Goal: Task Accomplishment & Management: Use online tool/utility

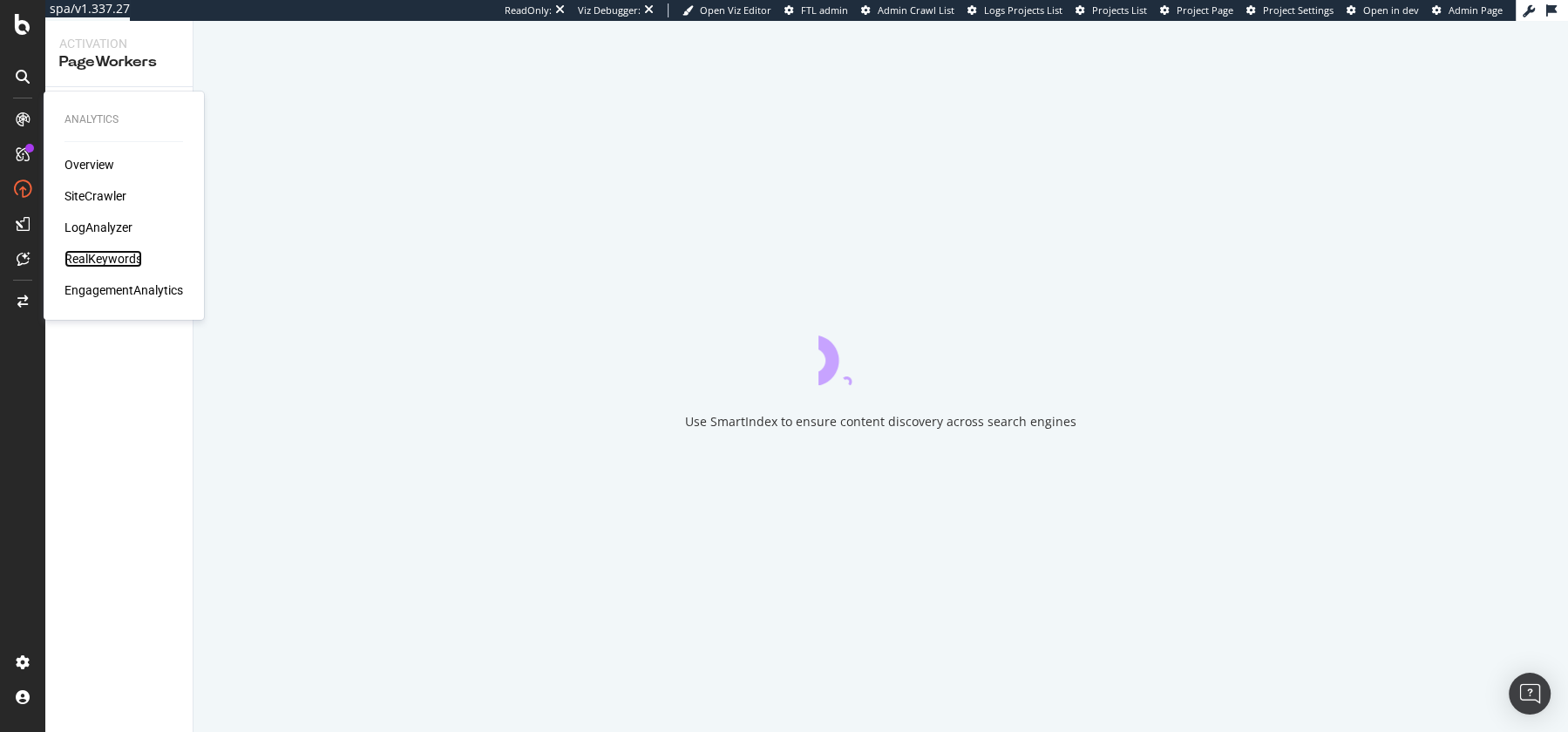
click at [84, 258] on div "RealKeywords" at bounding box center [103, 259] width 78 height 17
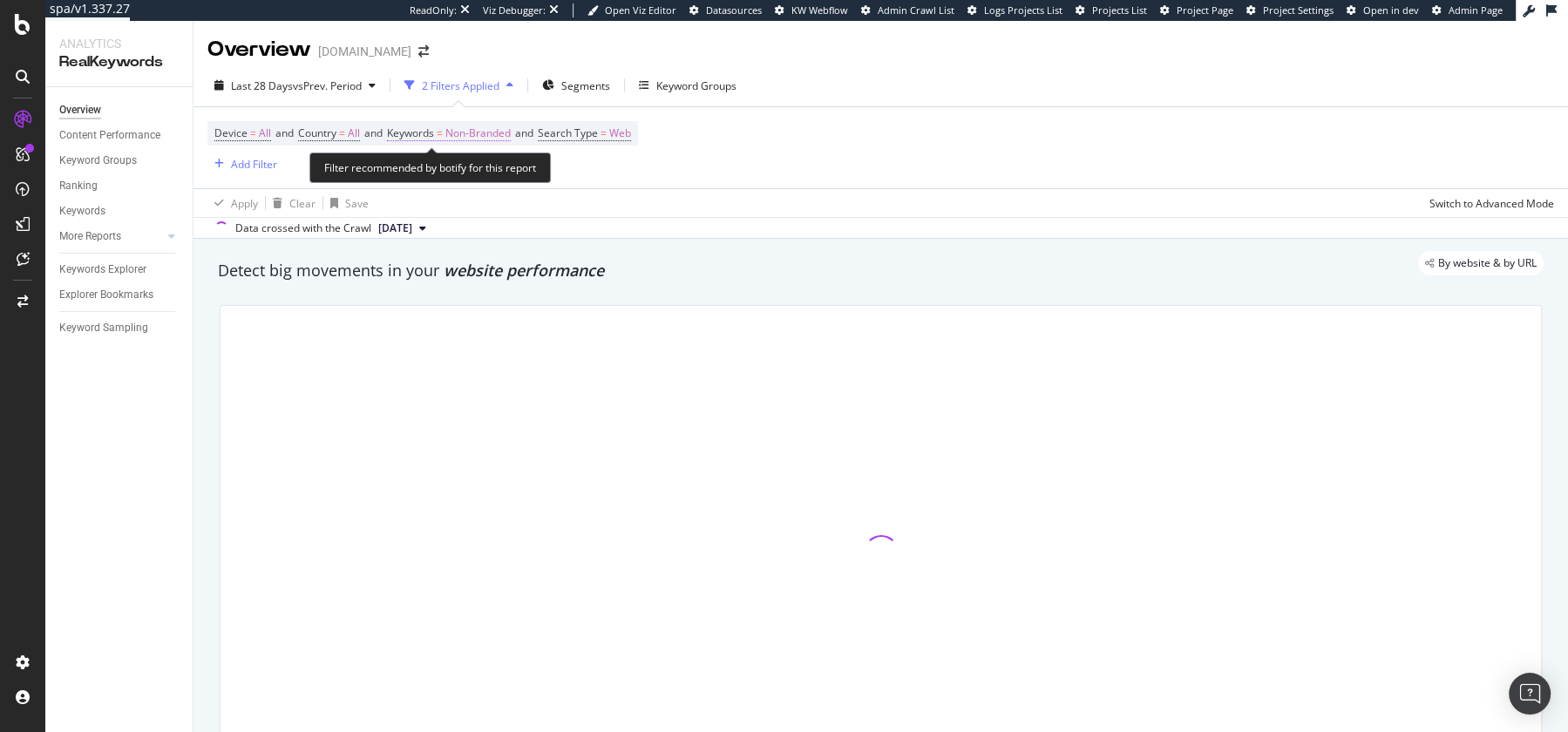
click at [454, 135] on span "Keywords = Non-Branded" at bounding box center [449, 134] width 124 height 16
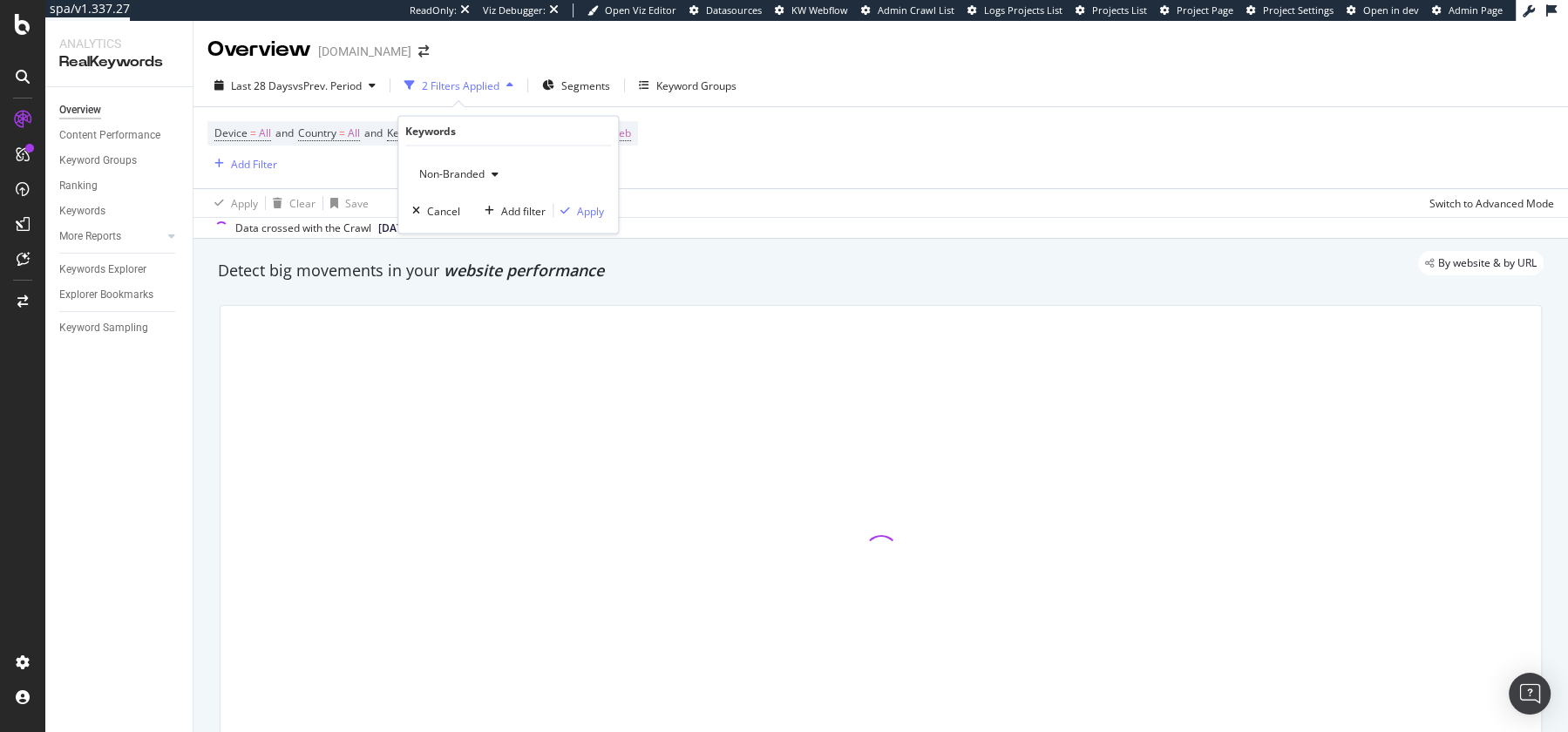
click at [448, 156] on div "Non-Branded Cancel Add filter Apply" at bounding box center [508, 190] width 219 height 87
click at [448, 167] on span "Non-Branded" at bounding box center [448, 173] width 73 height 15
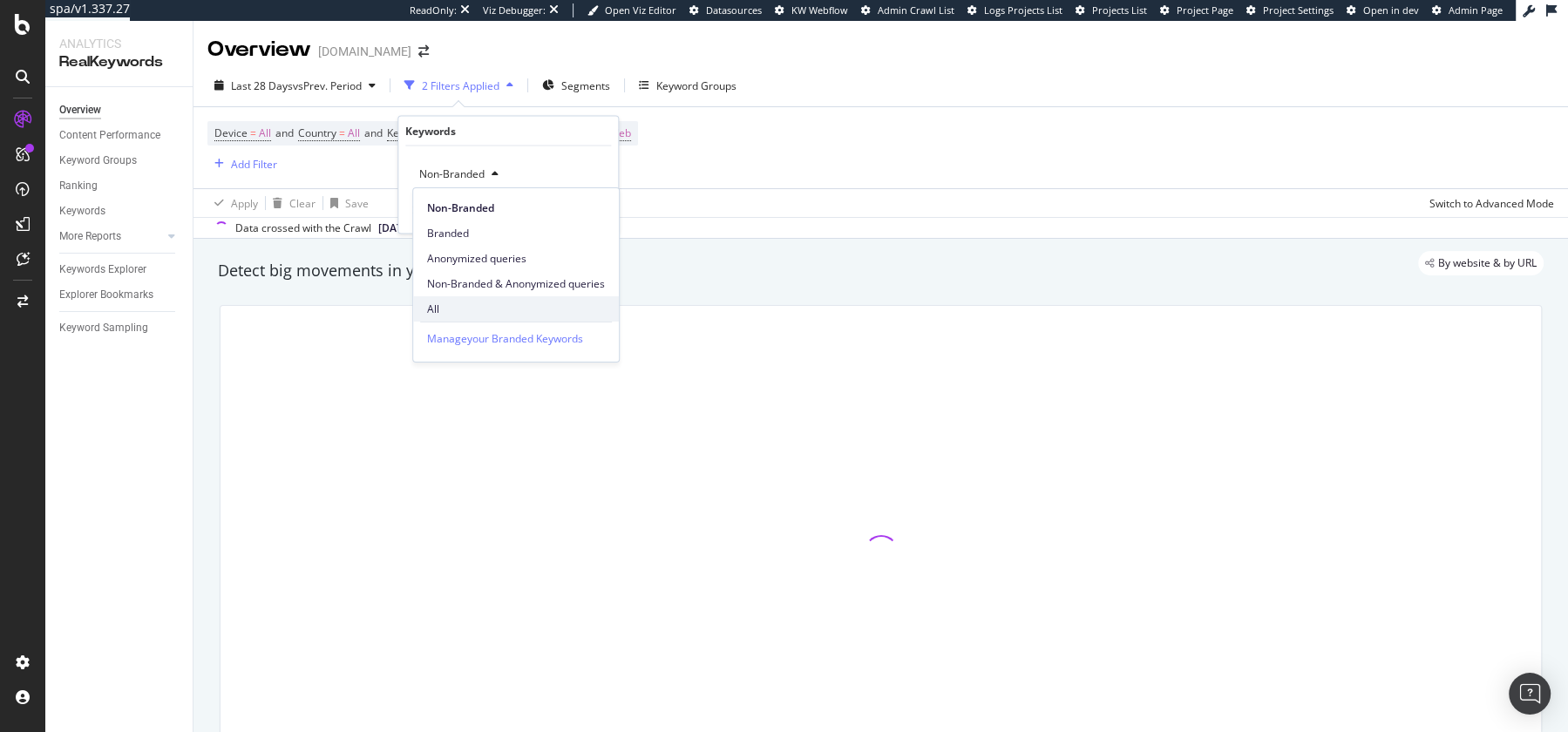
click at [445, 304] on span "All" at bounding box center [516, 309] width 177 height 16
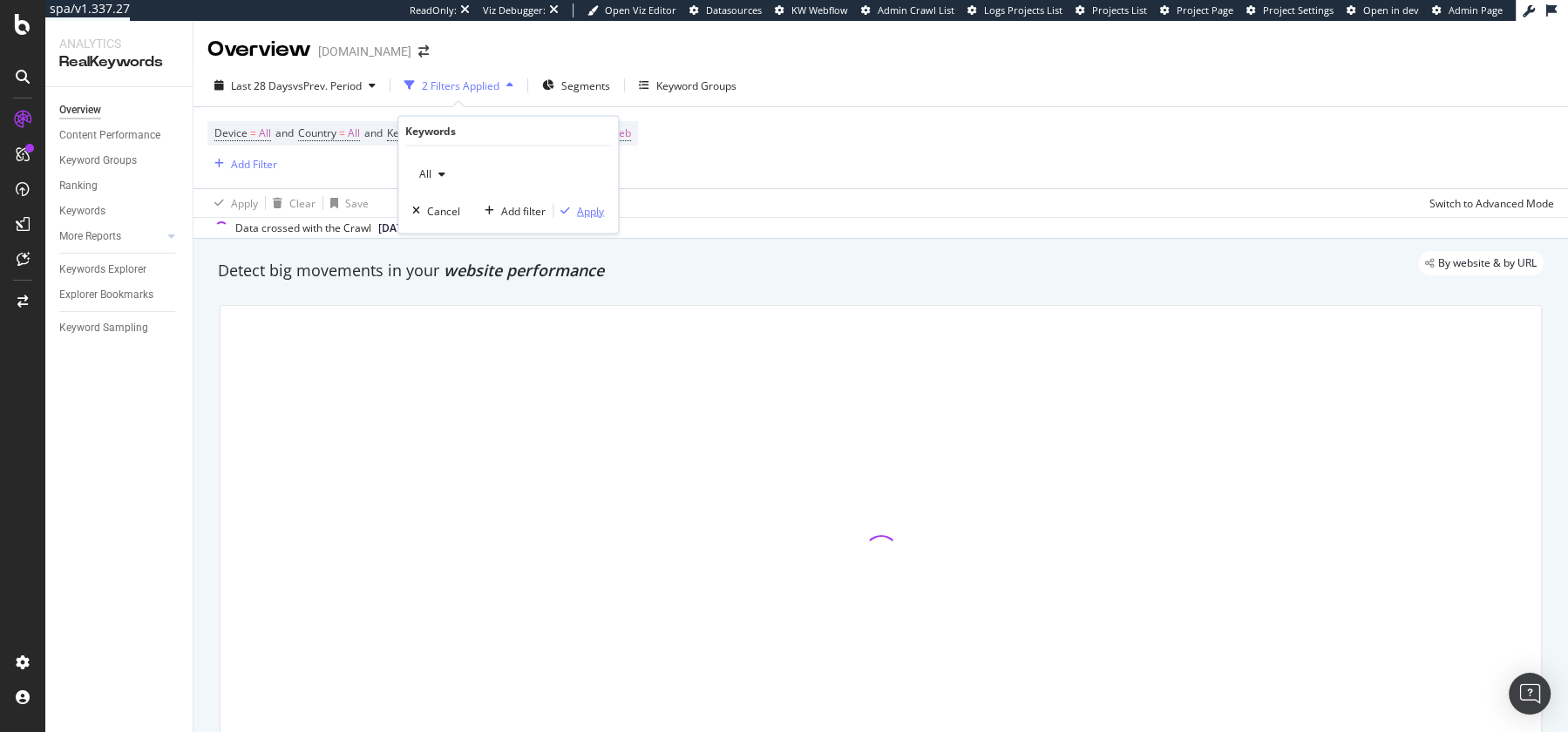
click at [580, 202] on button "Apply" at bounding box center [579, 211] width 51 height 17
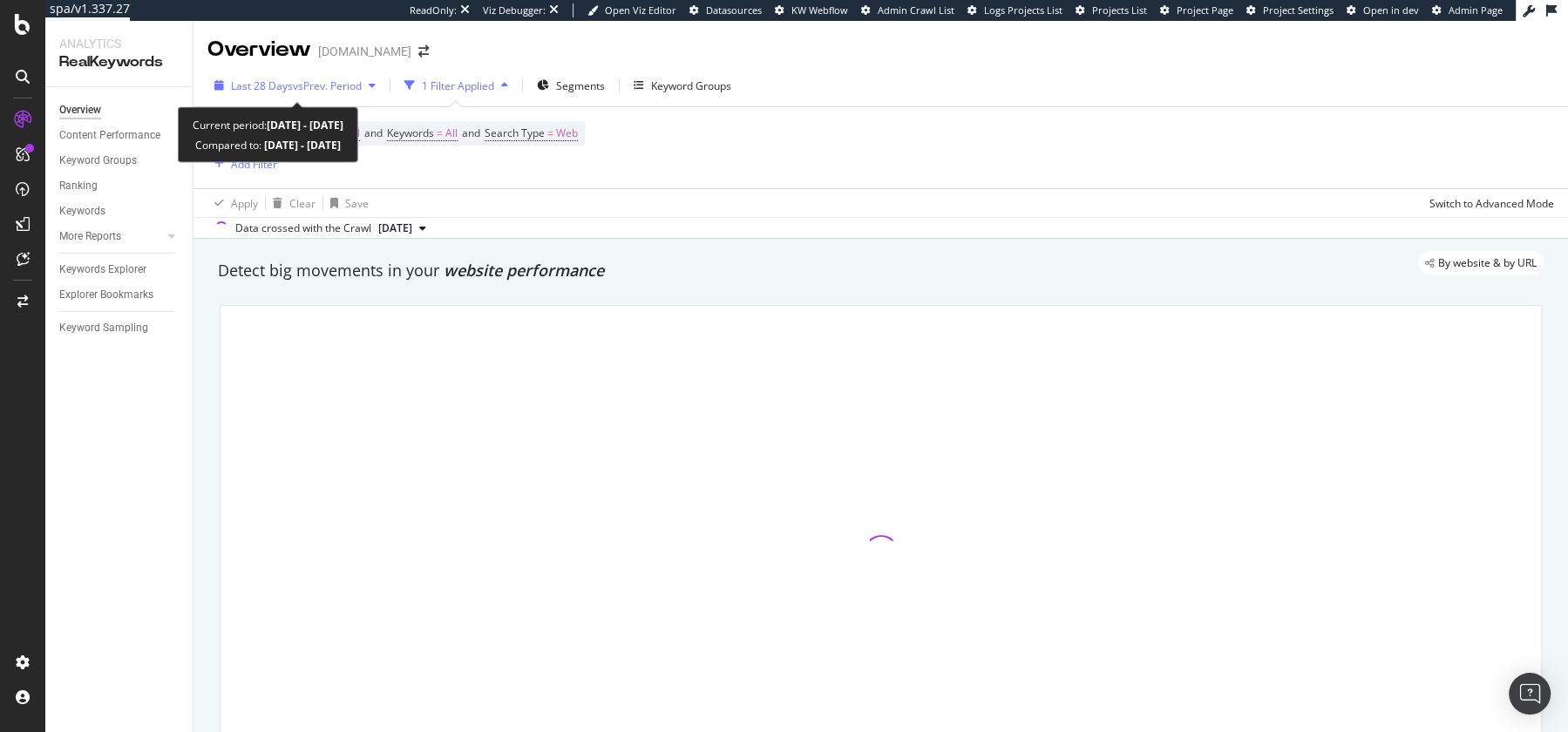
click at [260, 93] on span "Last 28 Days" at bounding box center [261, 86] width 62 height 15
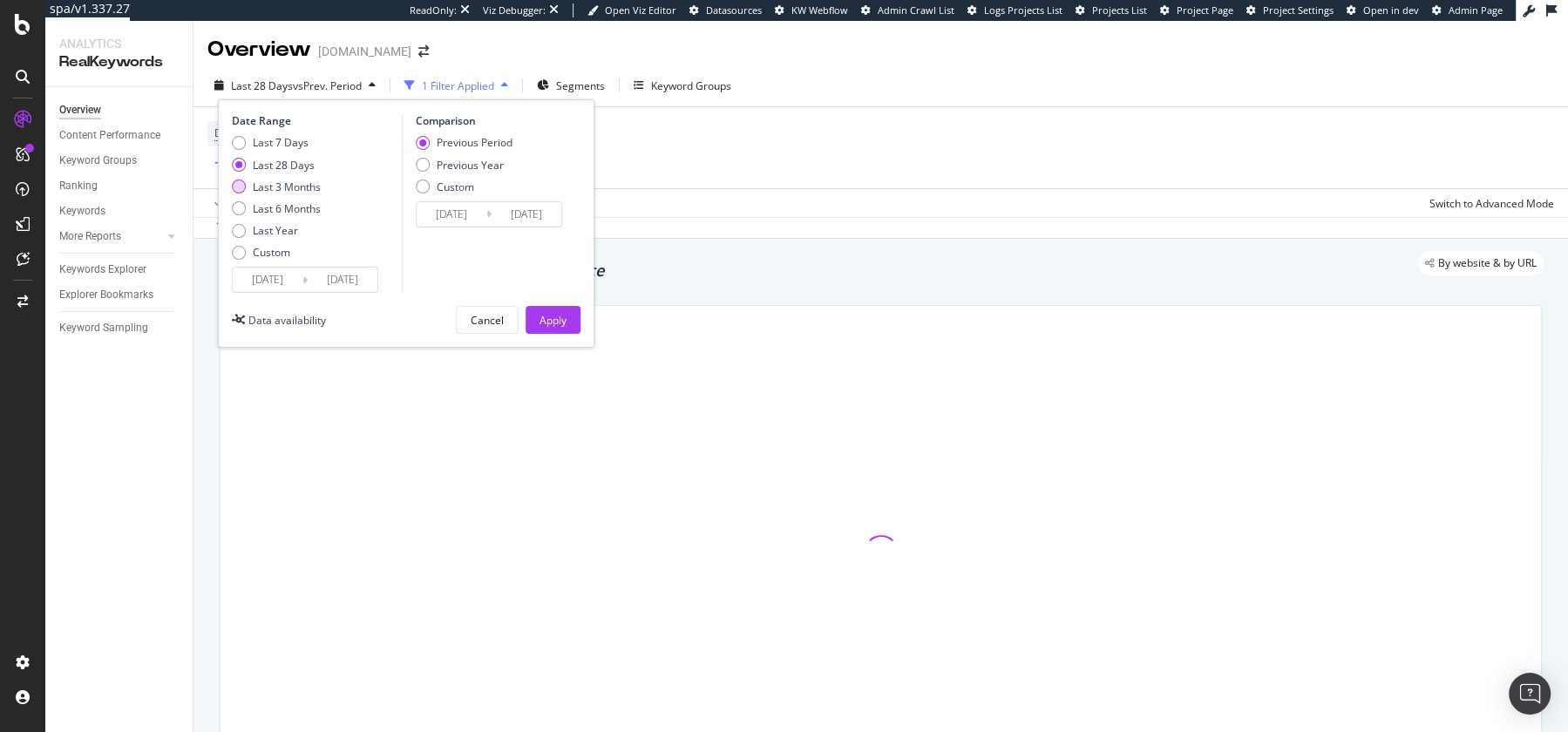
click at [280, 190] on div "Last 3 Months" at bounding box center [287, 186] width 68 height 15
type input "[DATE]"
click at [568, 320] on button "Apply" at bounding box center [552, 320] width 55 height 28
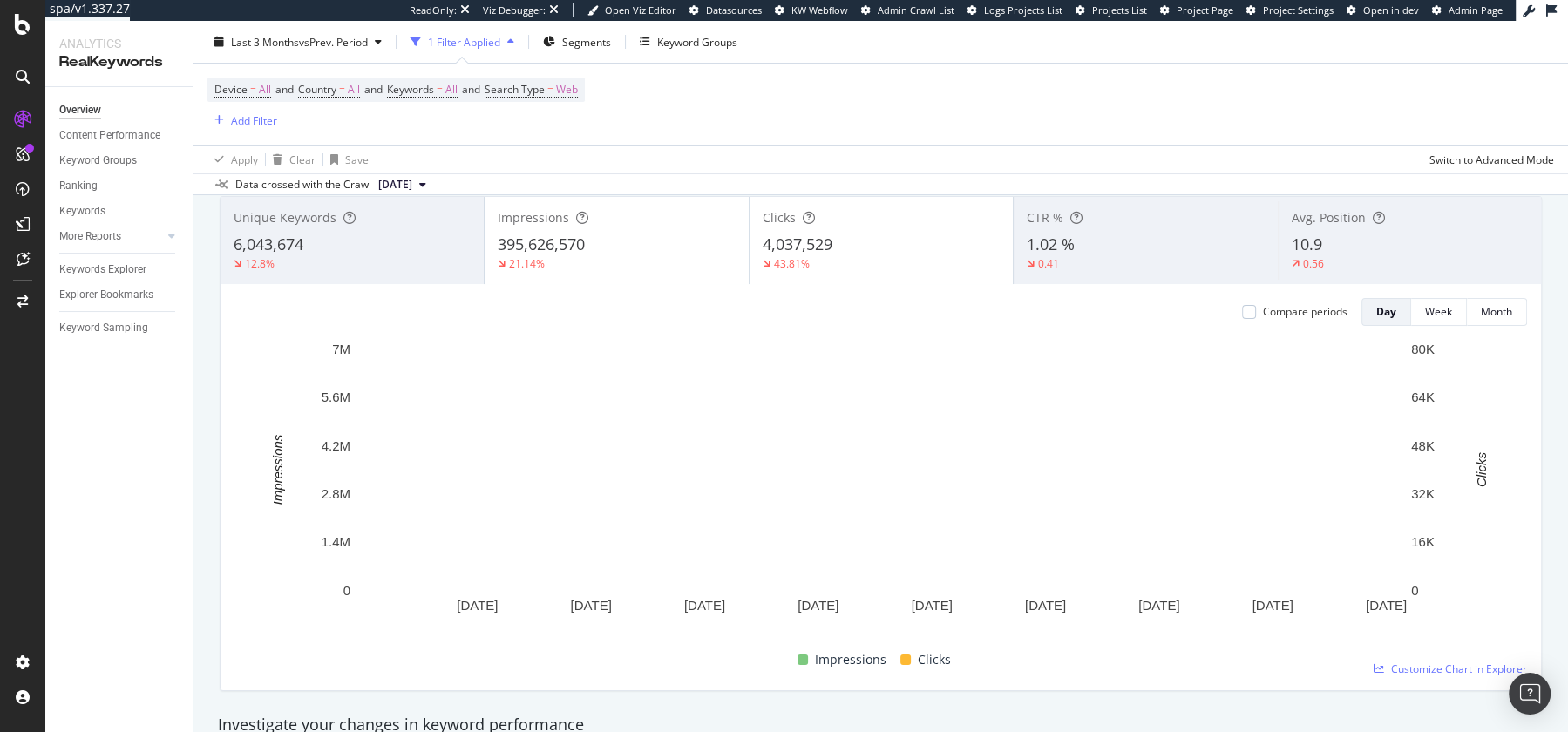
scroll to position [110, 0]
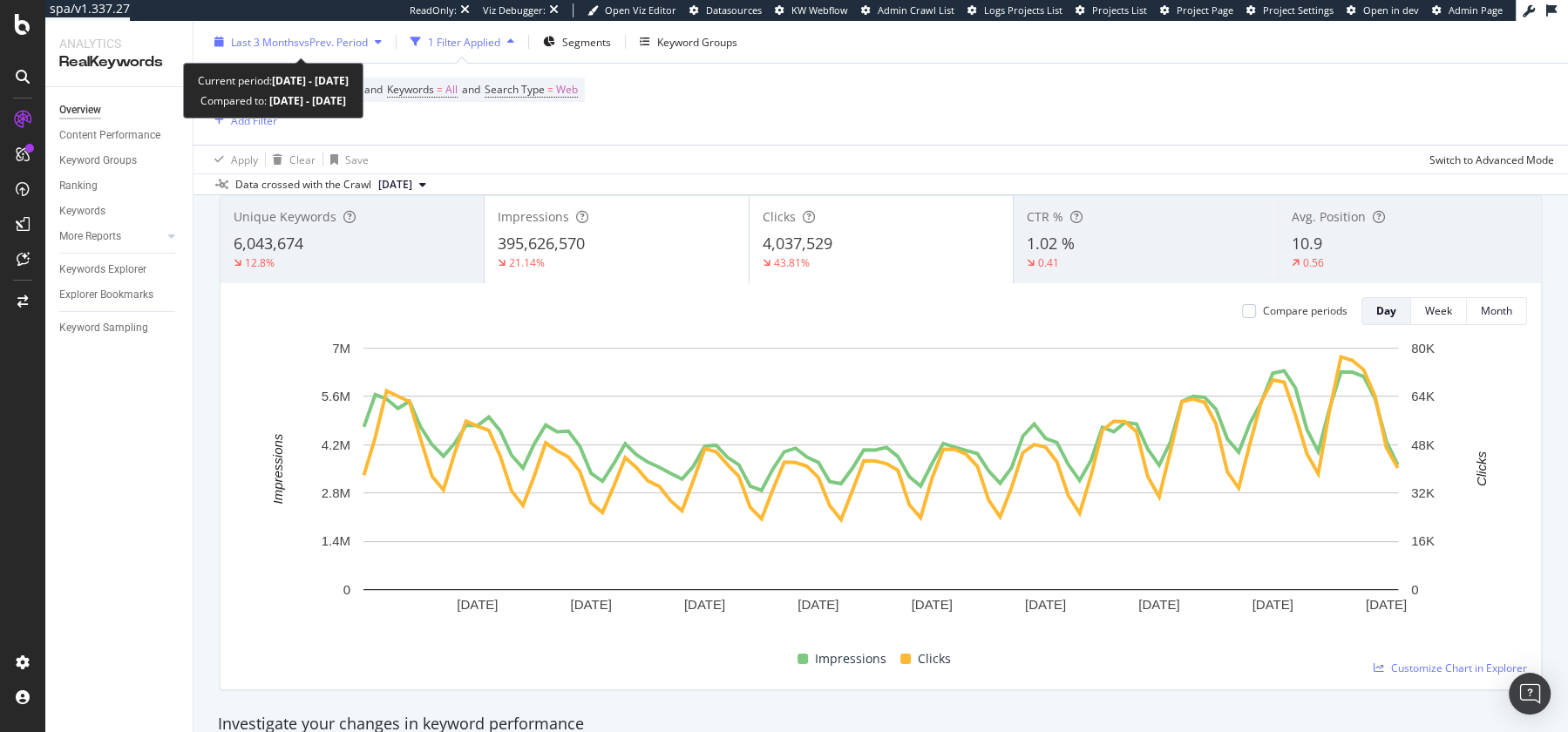
click at [358, 42] on span "vs Prev. Period" at bounding box center [333, 41] width 69 height 15
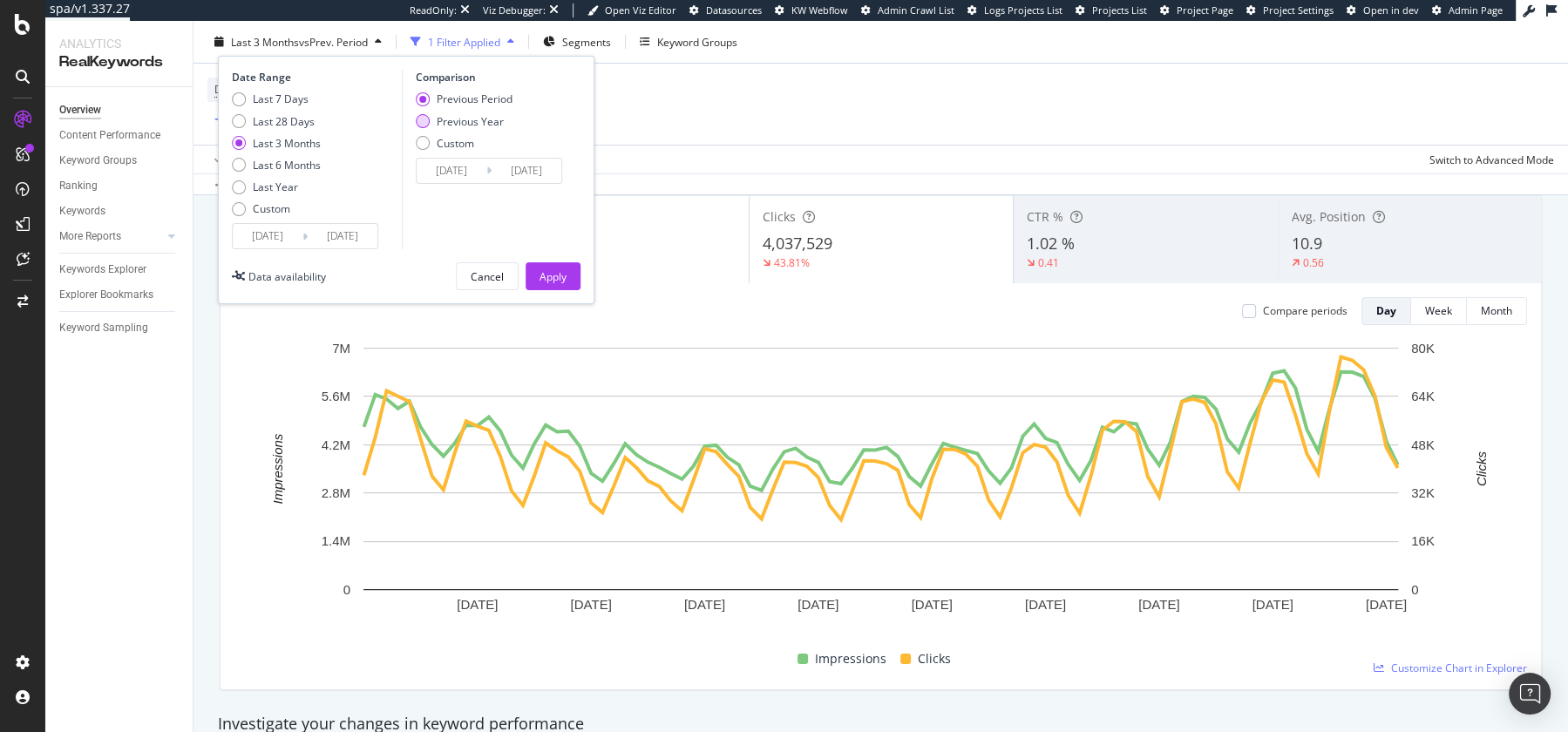
click at [452, 118] on div "Previous Year" at bounding box center [470, 121] width 67 height 15
type input "[DATE]"
click at [557, 276] on div "Apply" at bounding box center [552, 275] width 27 height 15
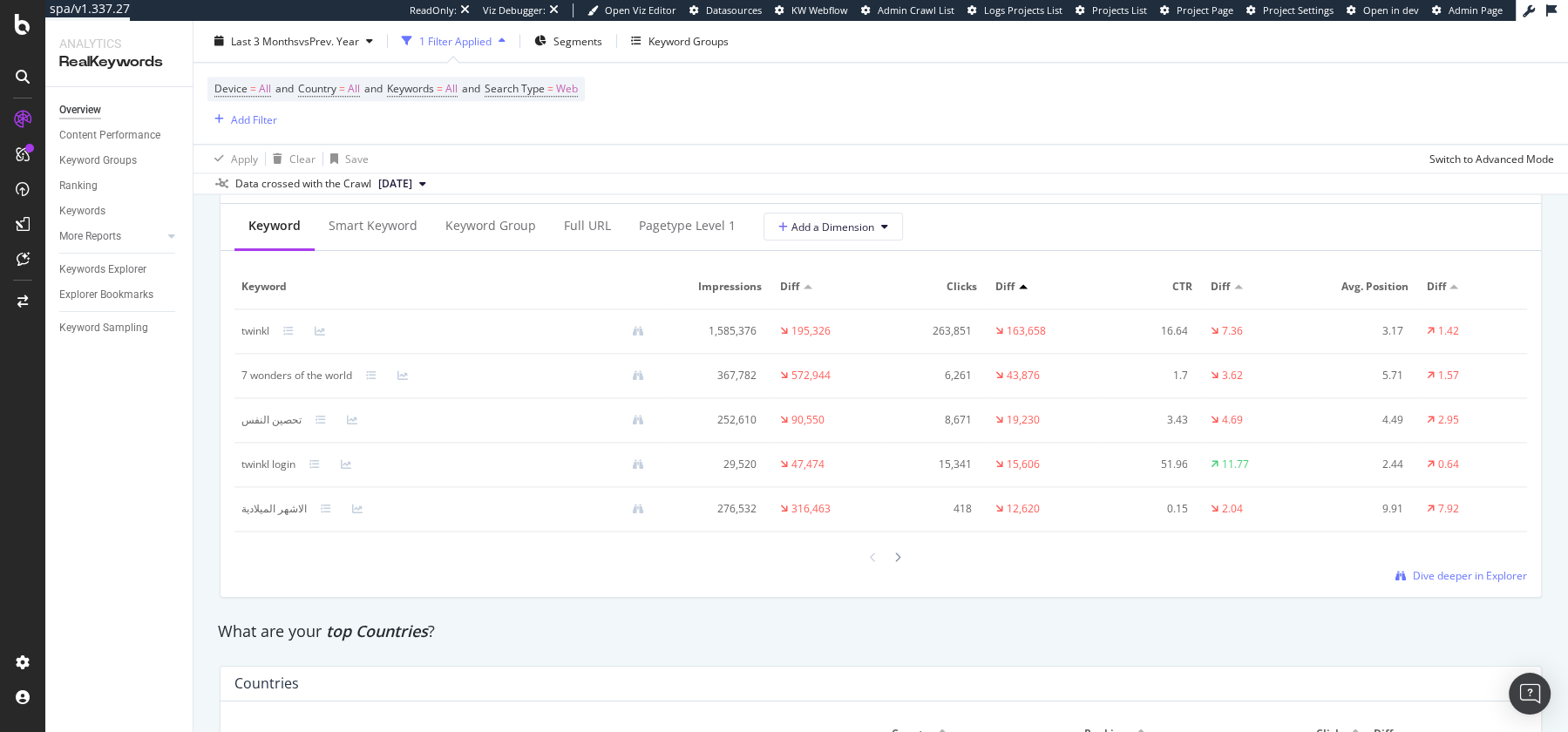
scroll to position [2109, 0]
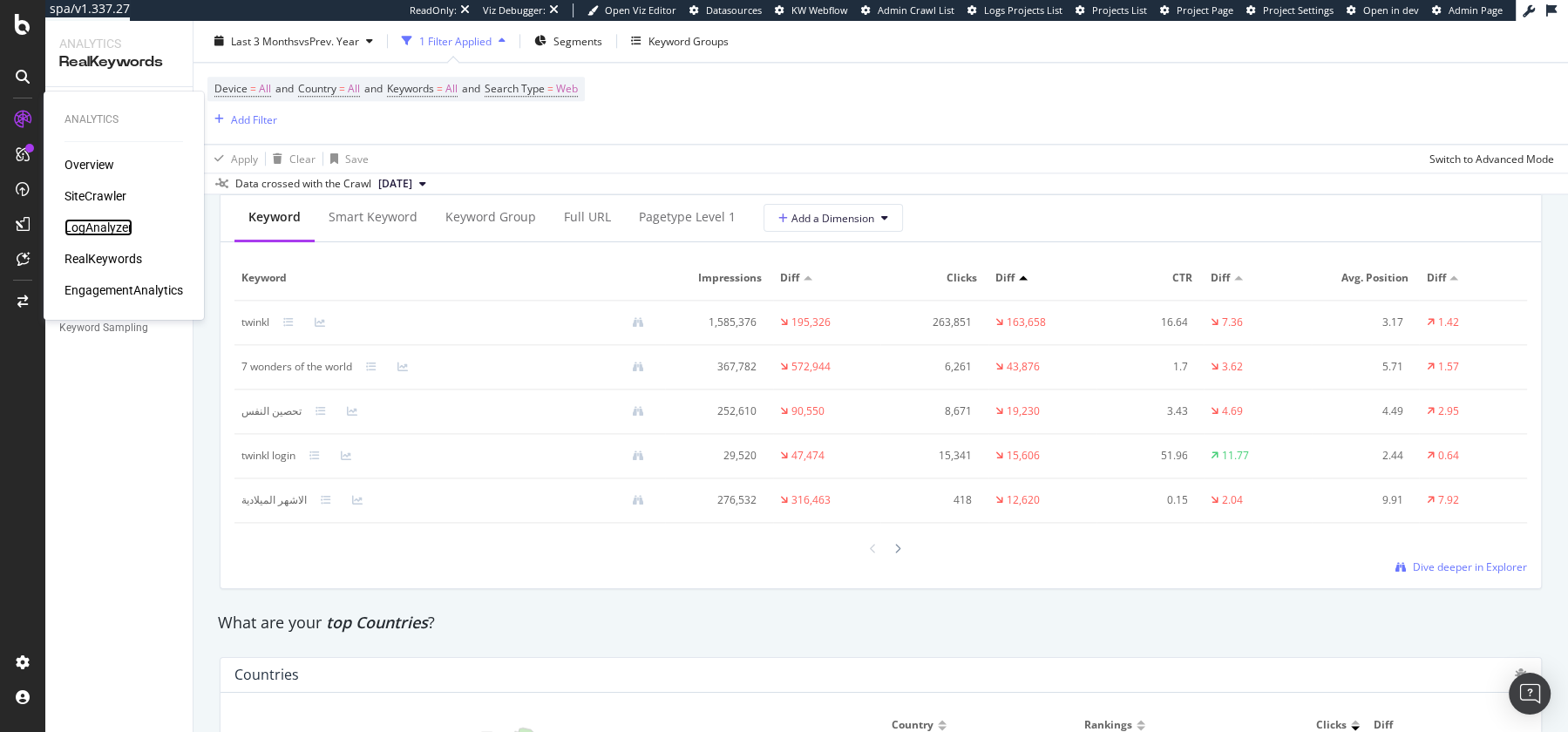
click at [96, 229] on div "LogAnalyzer" at bounding box center [99, 227] width 68 height 17
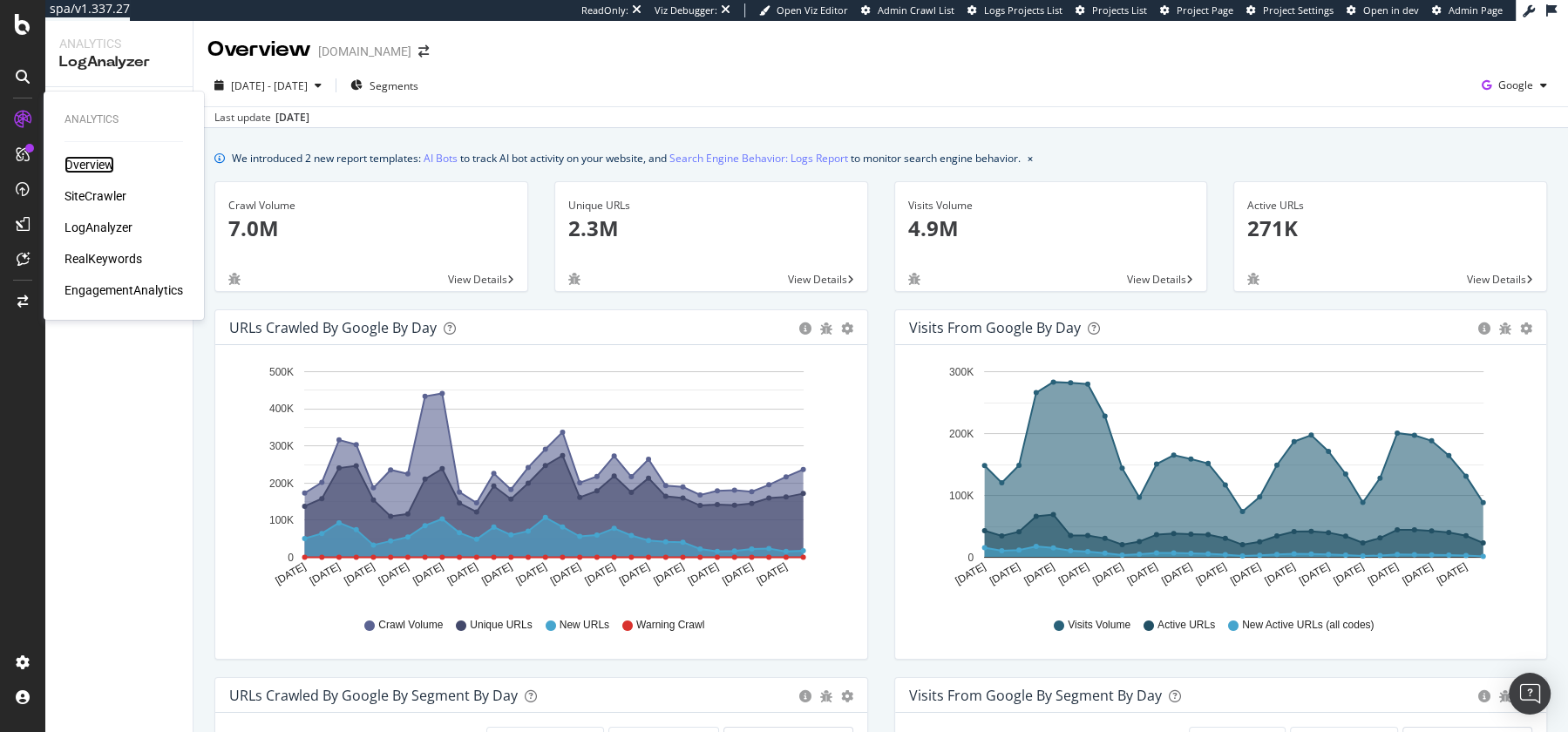
click at [80, 163] on div "Overview" at bounding box center [89, 164] width 50 height 17
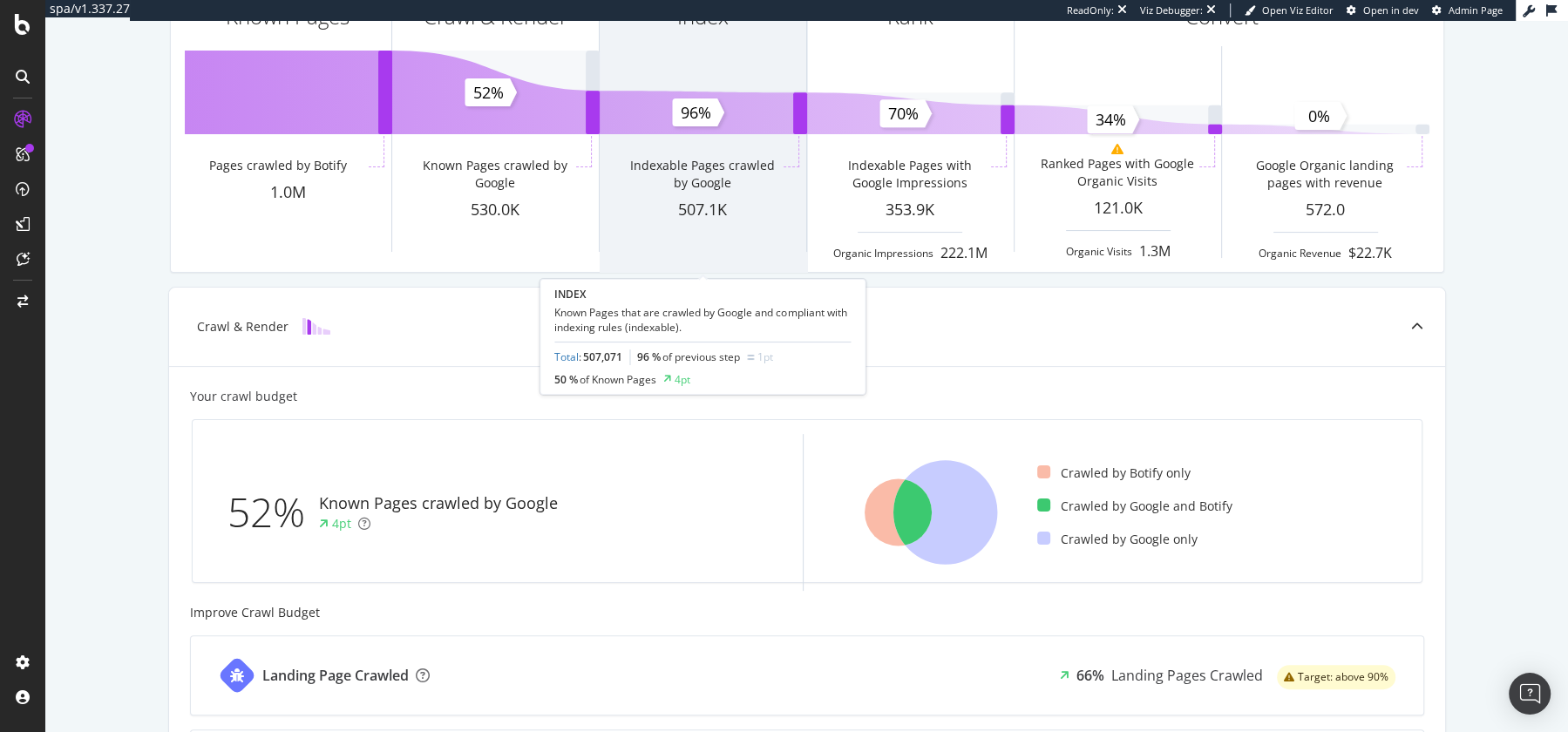
scroll to position [206, 0]
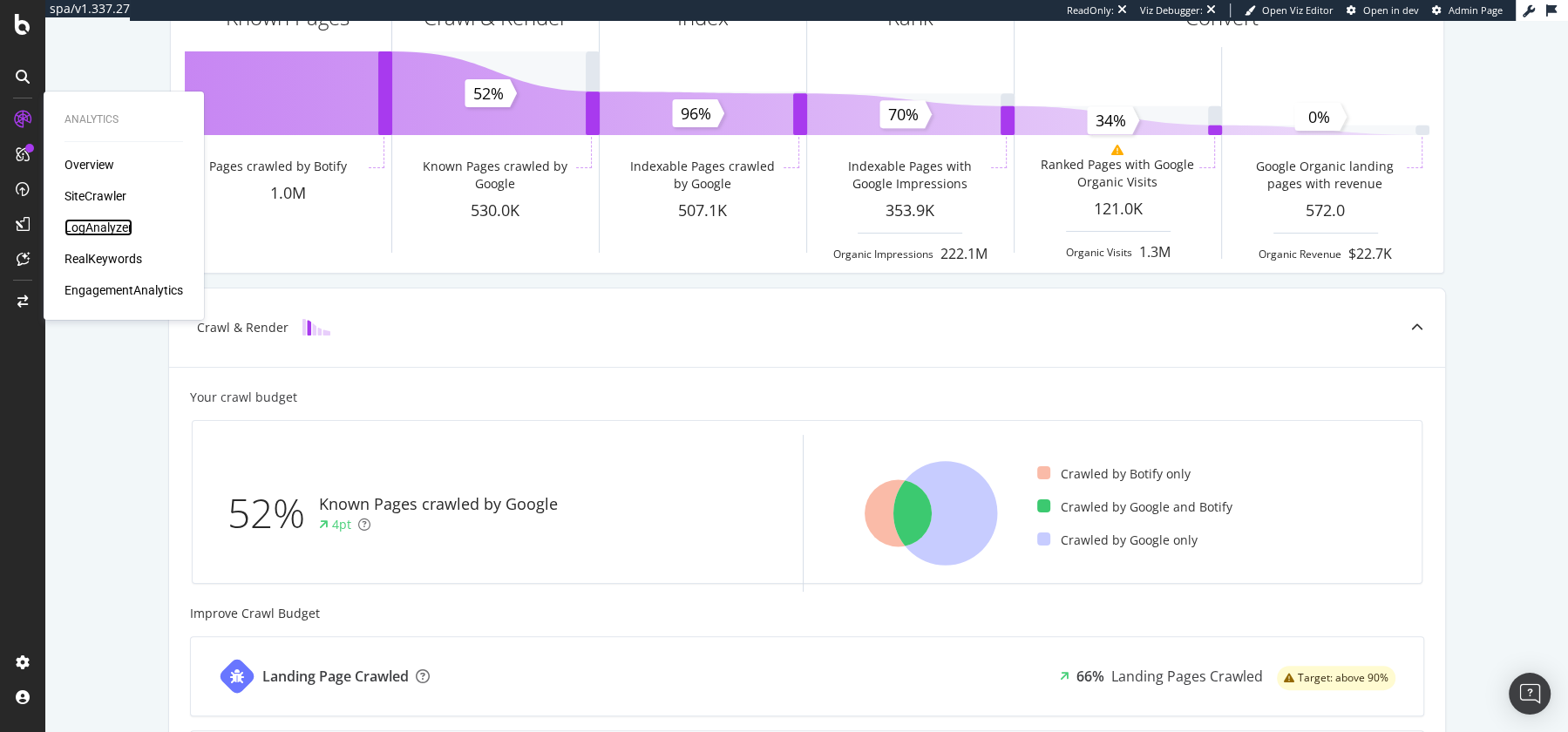
click at [82, 224] on div "LogAnalyzer" at bounding box center [99, 227] width 68 height 17
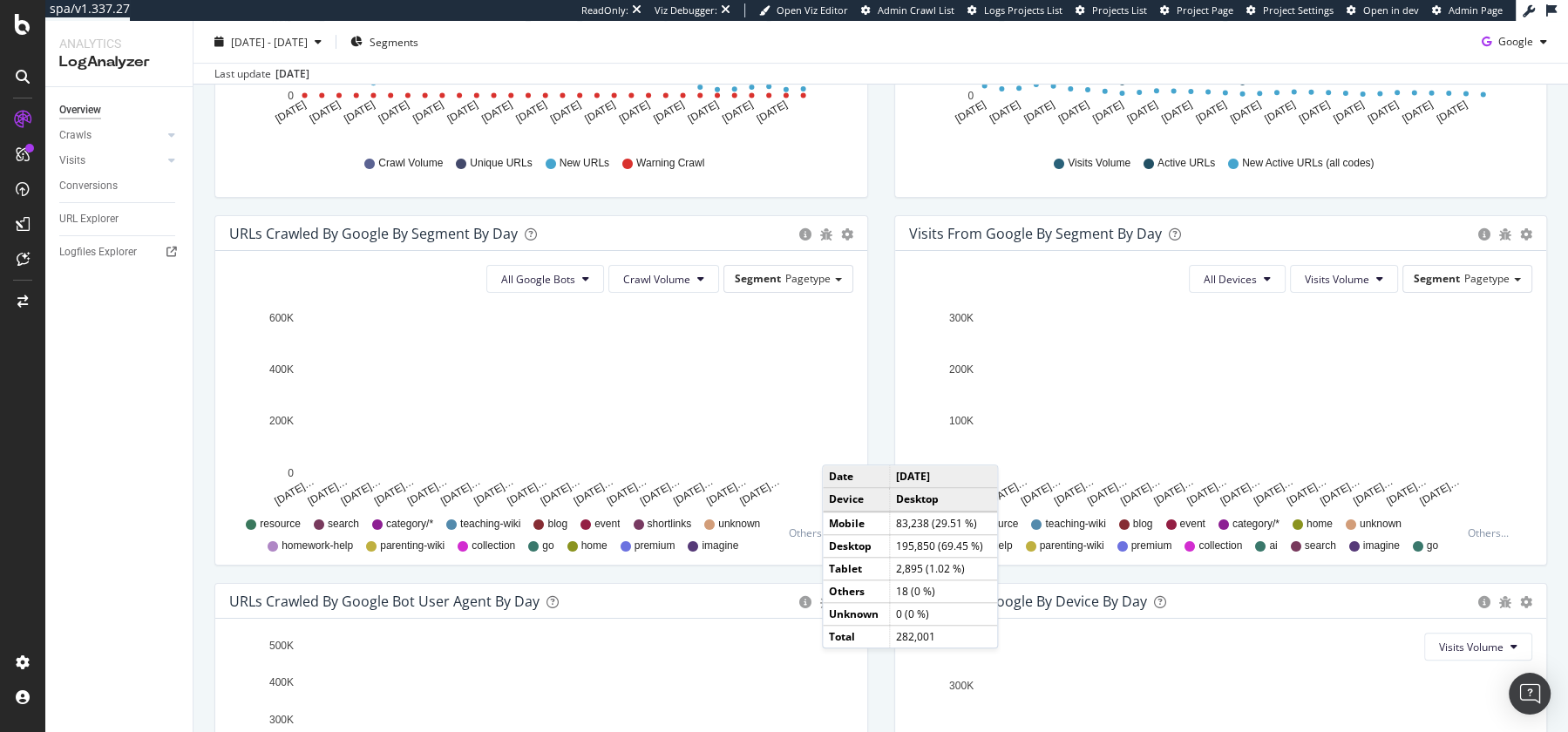
scroll to position [400, 0]
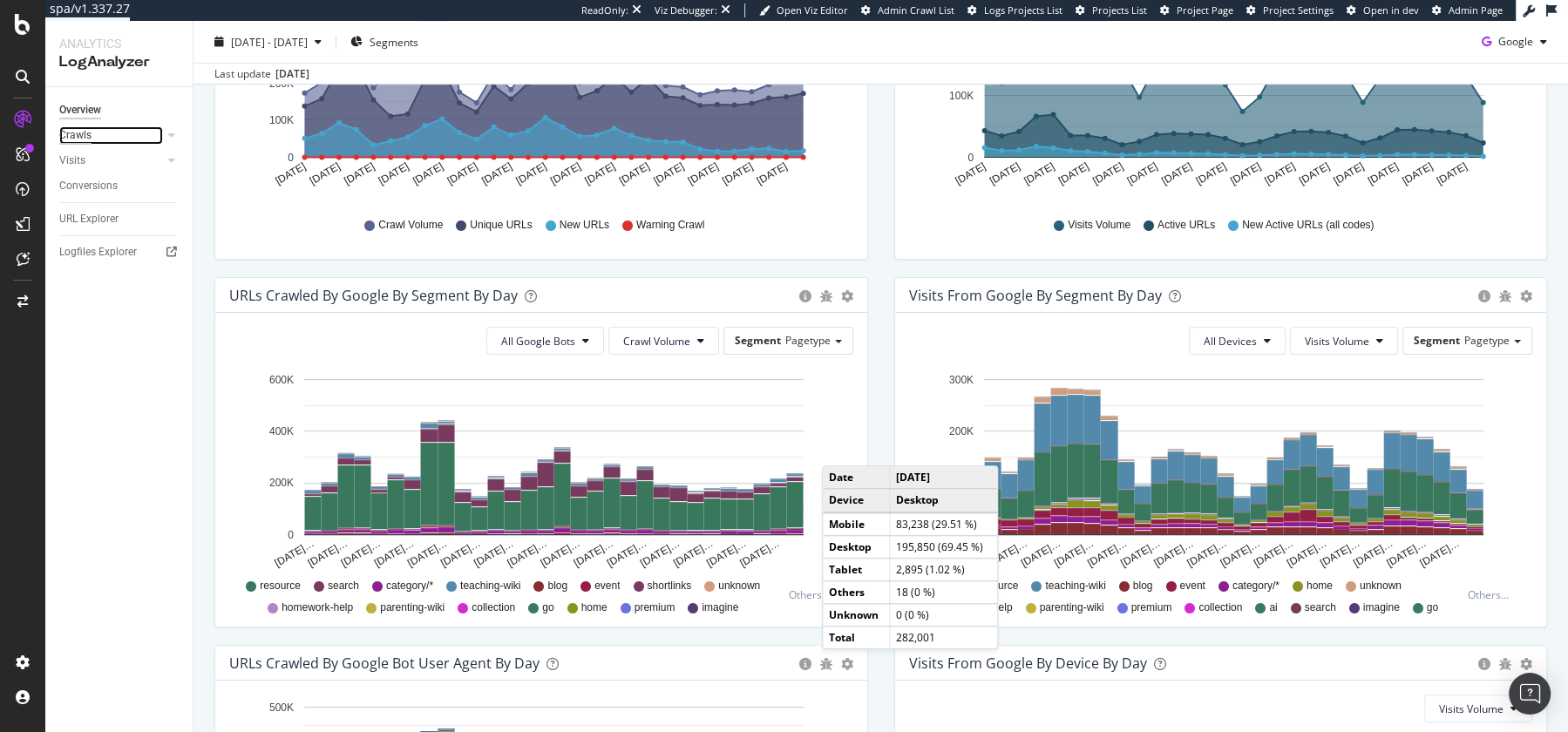
click at [88, 138] on div "Crawls" at bounding box center [75, 135] width 32 height 18
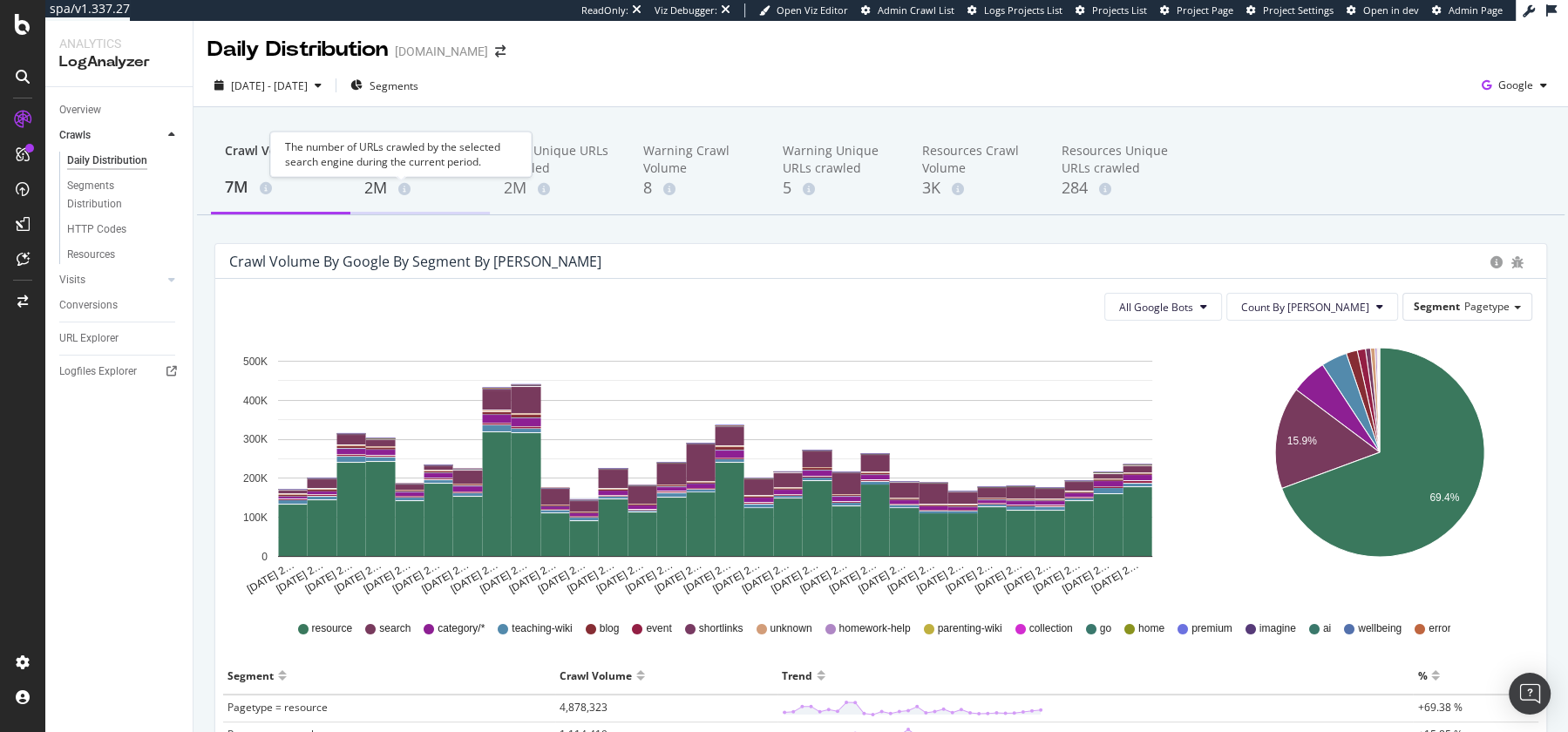
click at [415, 168] on div "The number of URLs crawled by the selected search engine during the current per…" at bounding box center [400, 155] width 261 height 45
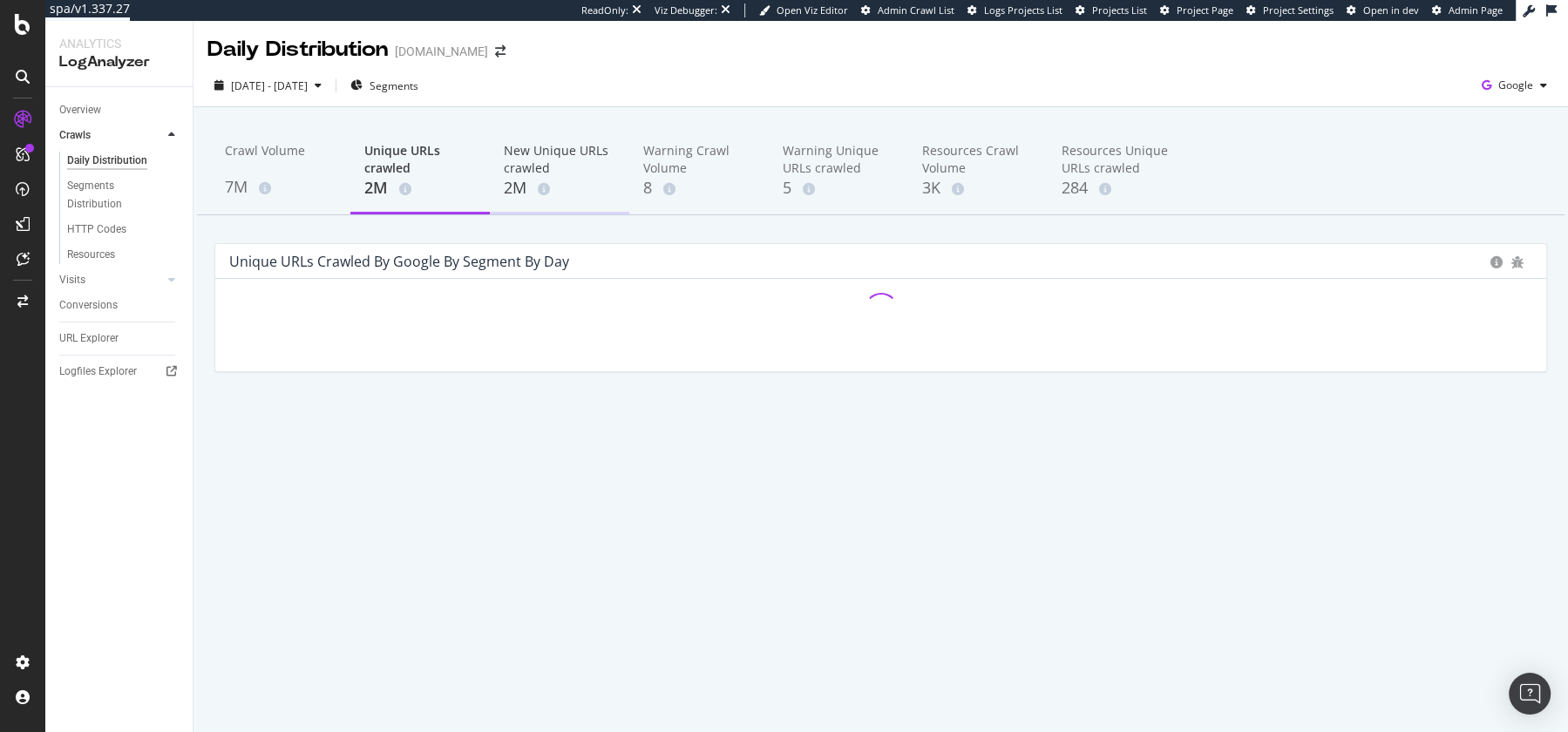
click at [538, 158] on div "New Unique URLs crawled" at bounding box center [559, 160] width 112 height 35
click at [594, 69] on div "[DATE] - [DATE] Segments Google" at bounding box center [880, 86] width 1374 height 43
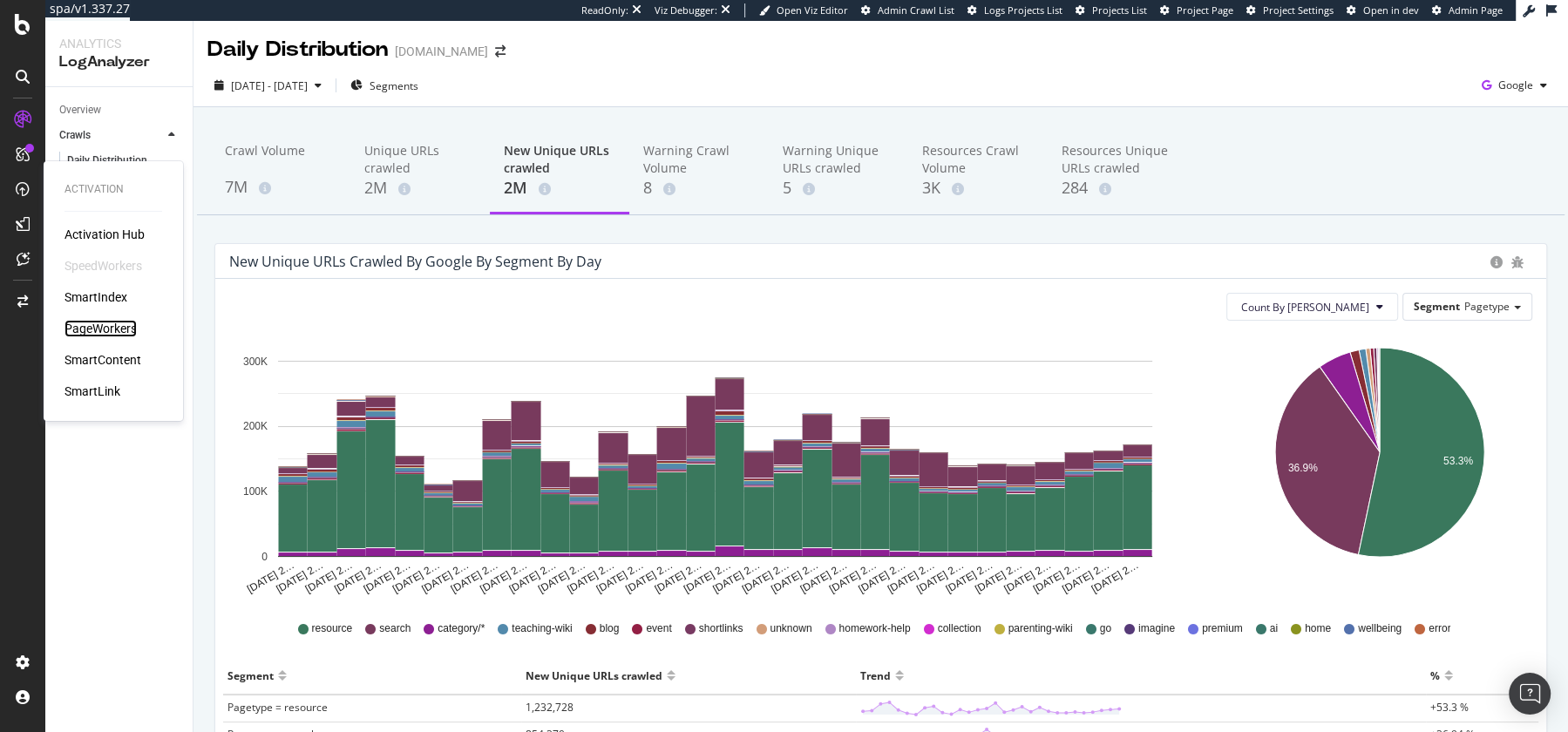
click at [102, 330] on div "PageWorkers" at bounding box center [101, 328] width 73 height 17
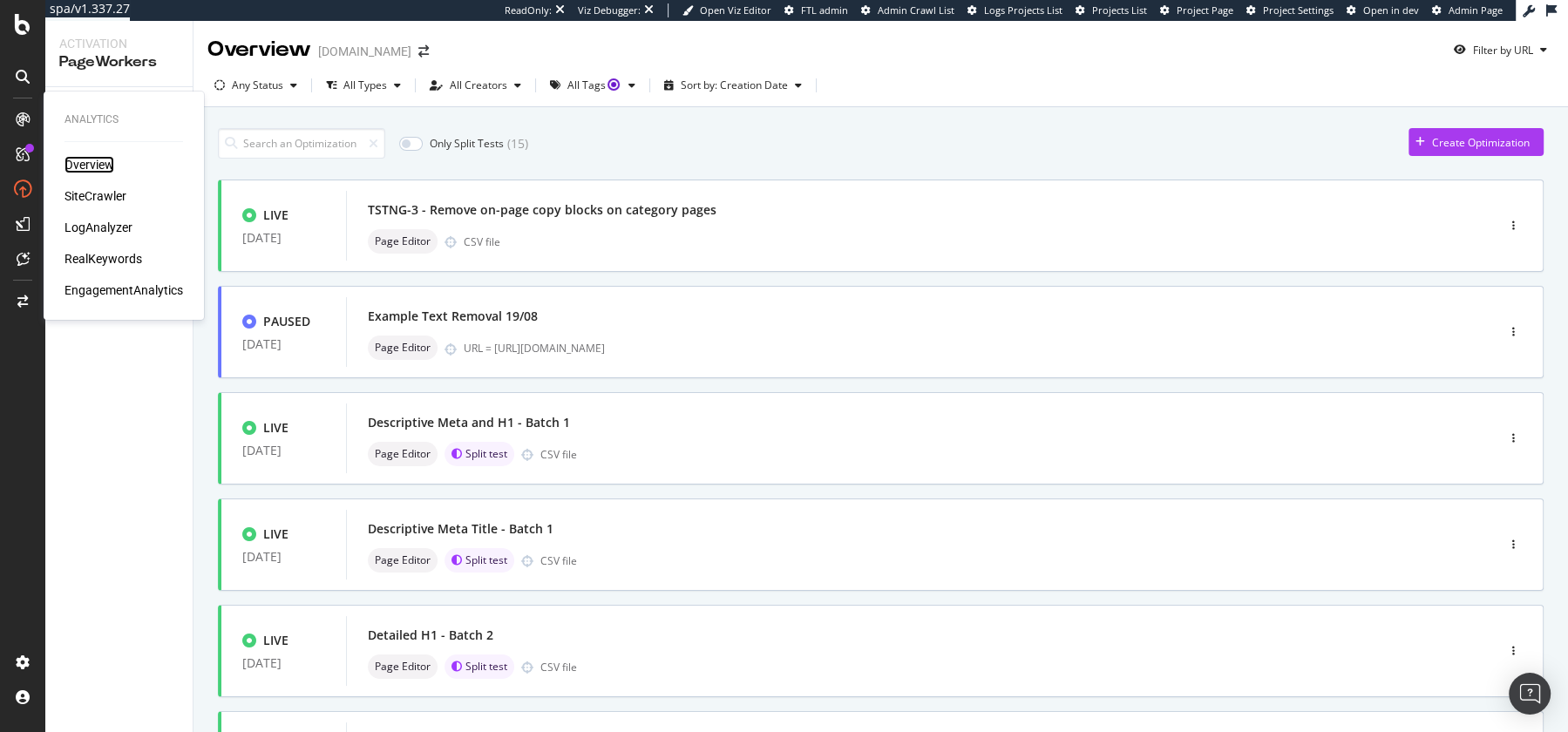
click at [76, 163] on div "Overview" at bounding box center [89, 164] width 50 height 17
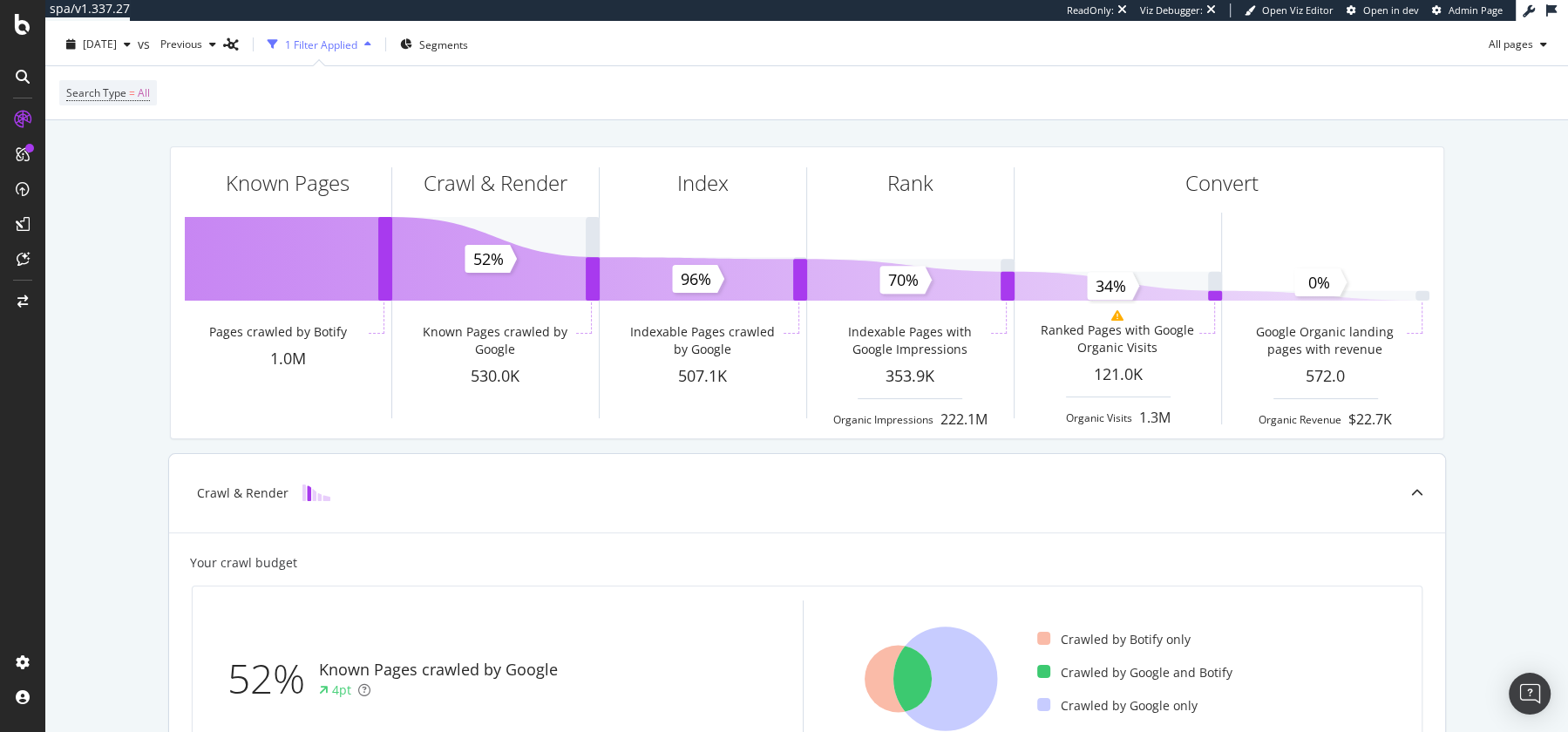
scroll to position [44, 0]
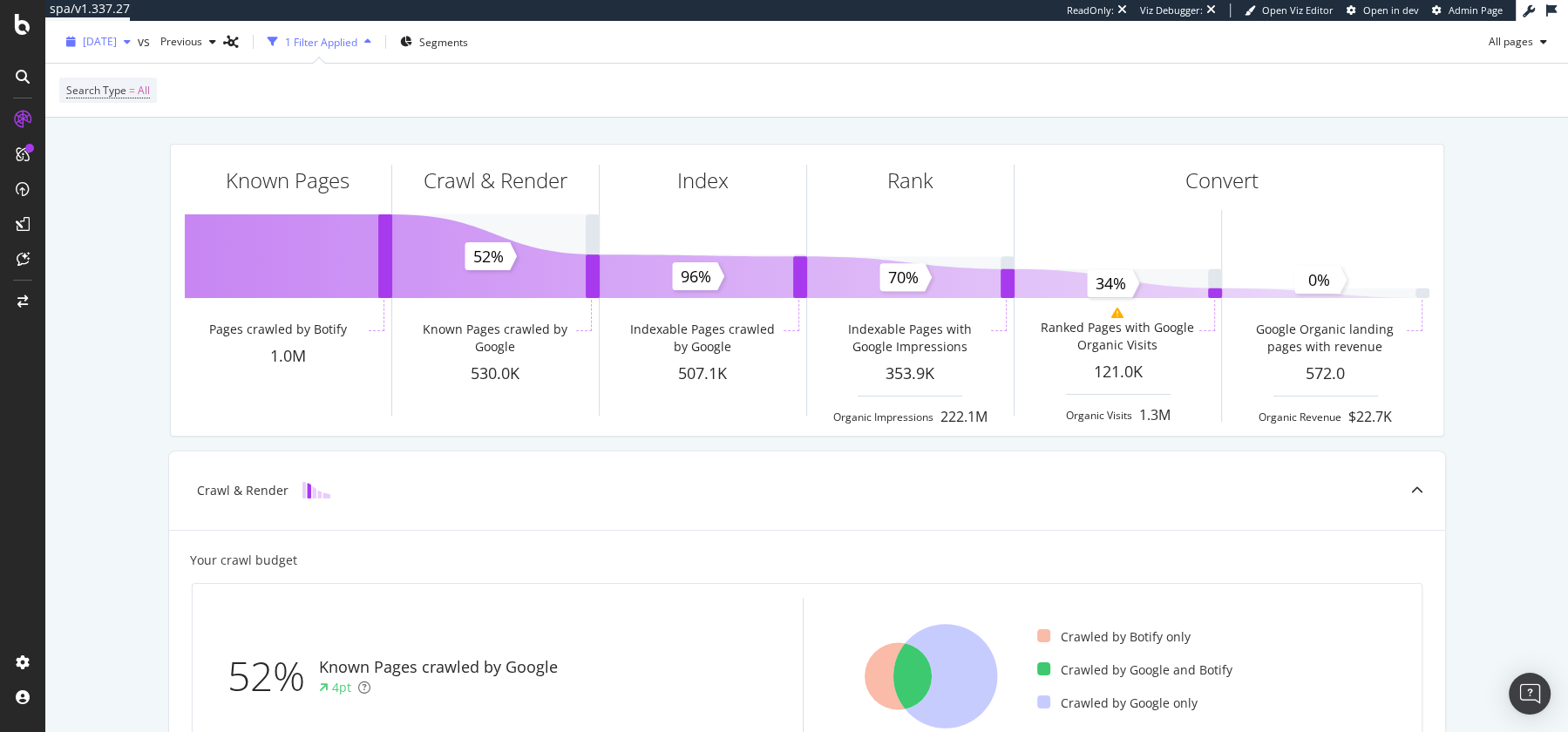
click at [117, 48] on span "[DATE]" at bounding box center [100, 41] width 34 height 15
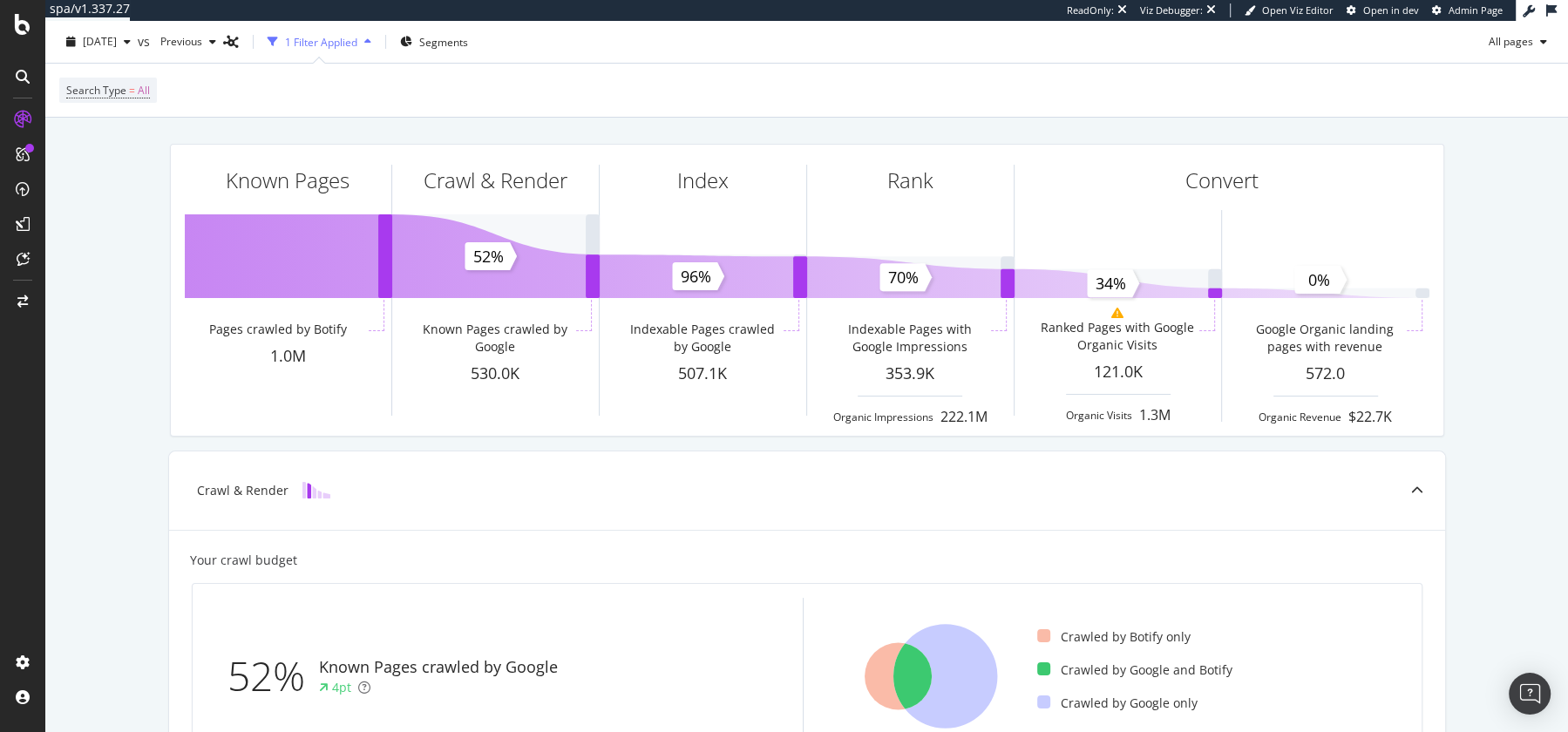
scroll to position [0, 0]
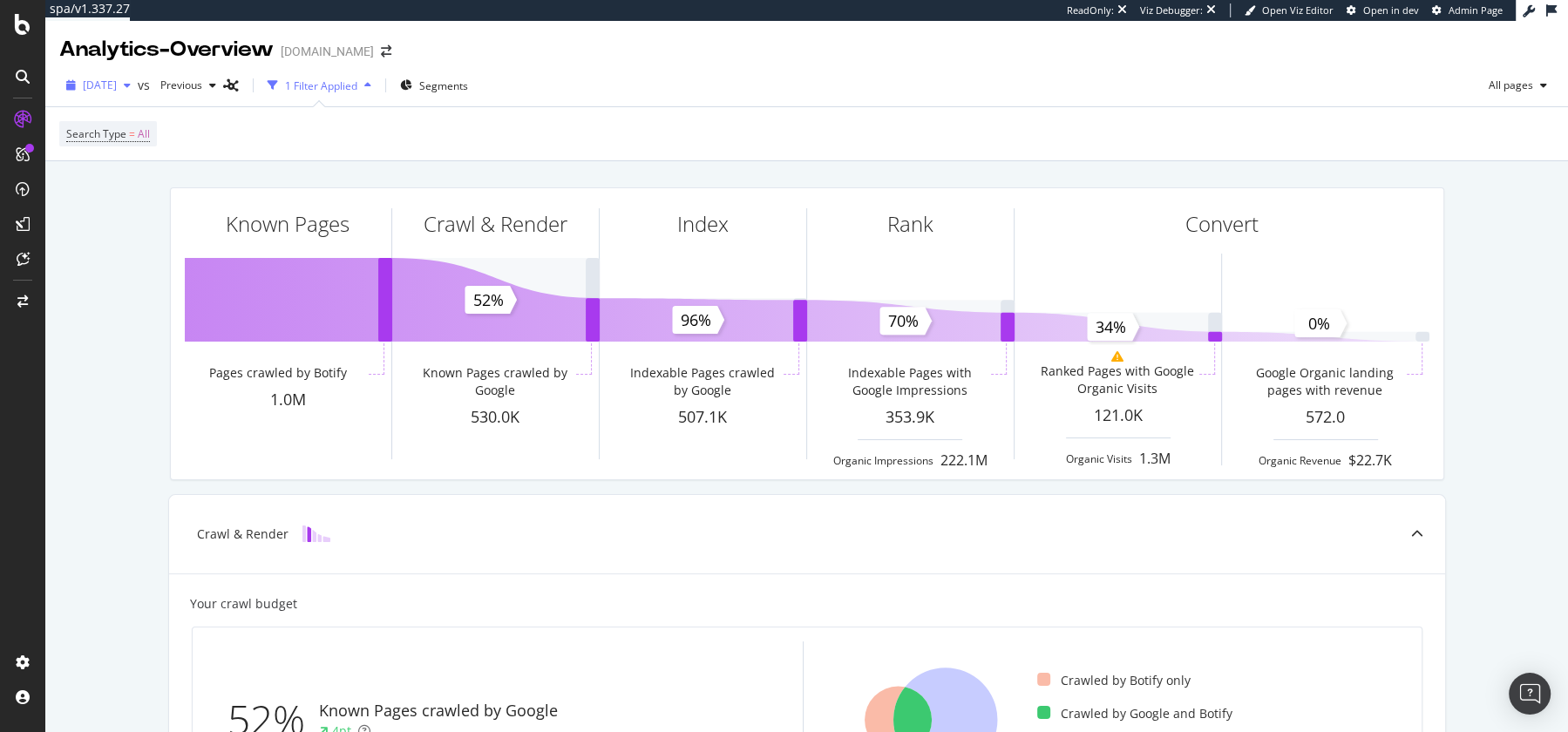
click at [120, 95] on div "[DATE]" at bounding box center [99, 86] width 79 height 26
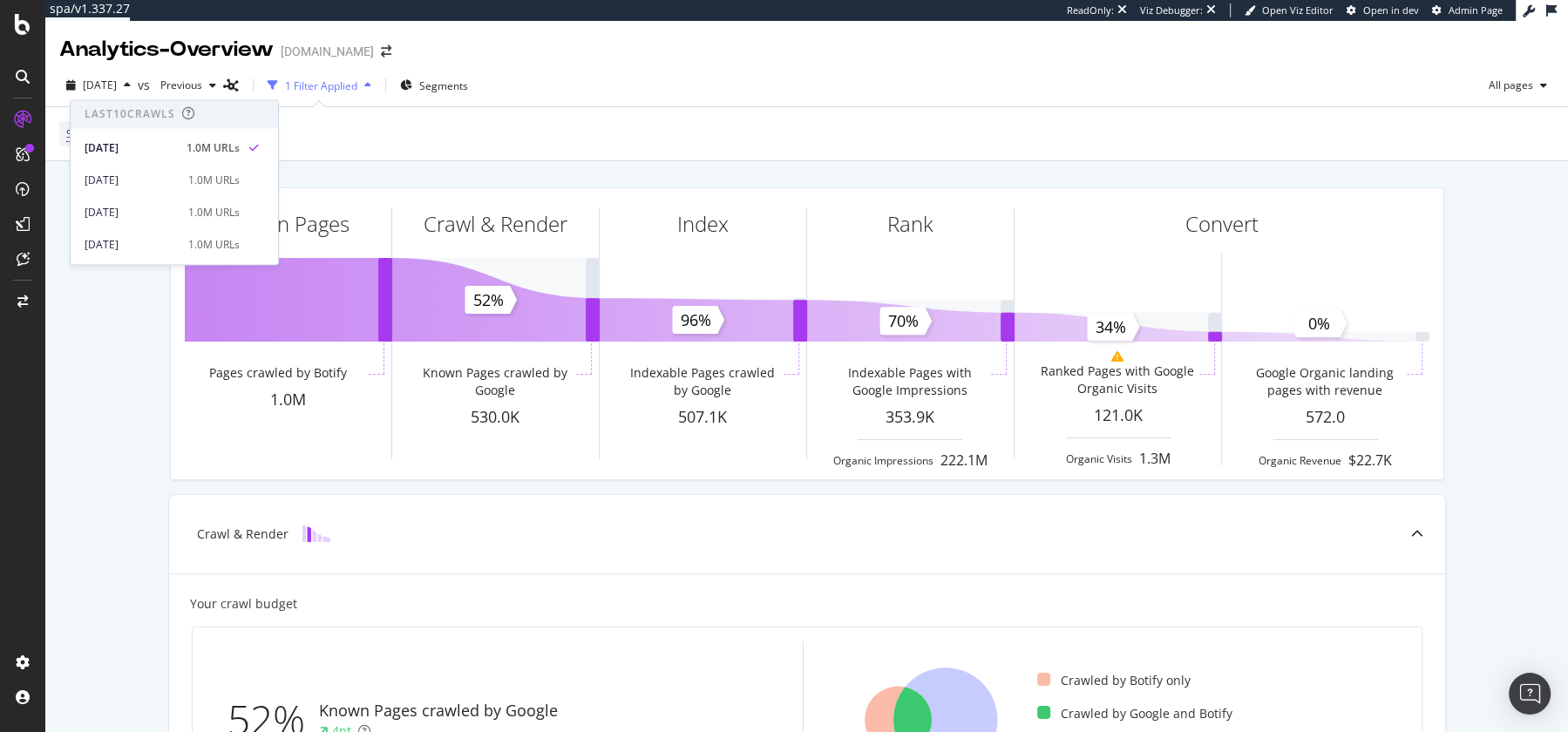
click at [516, 148] on div "Search Type = All" at bounding box center [807, 134] width 1495 height 53
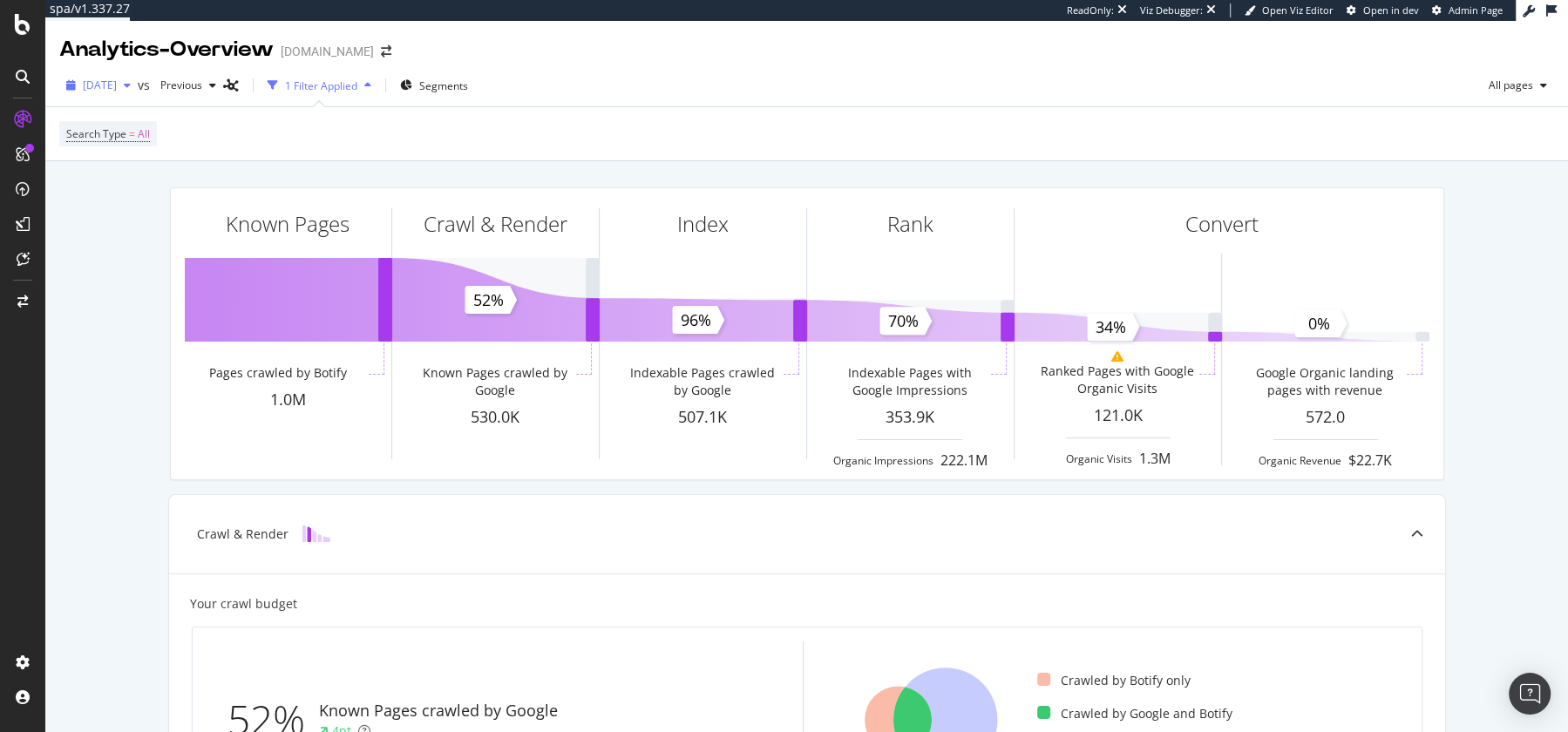
click at [131, 86] on icon "button" at bounding box center [128, 86] width 7 height 10
click at [623, 138] on div "Search Type = All" at bounding box center [807, 134] width 1495 height 53
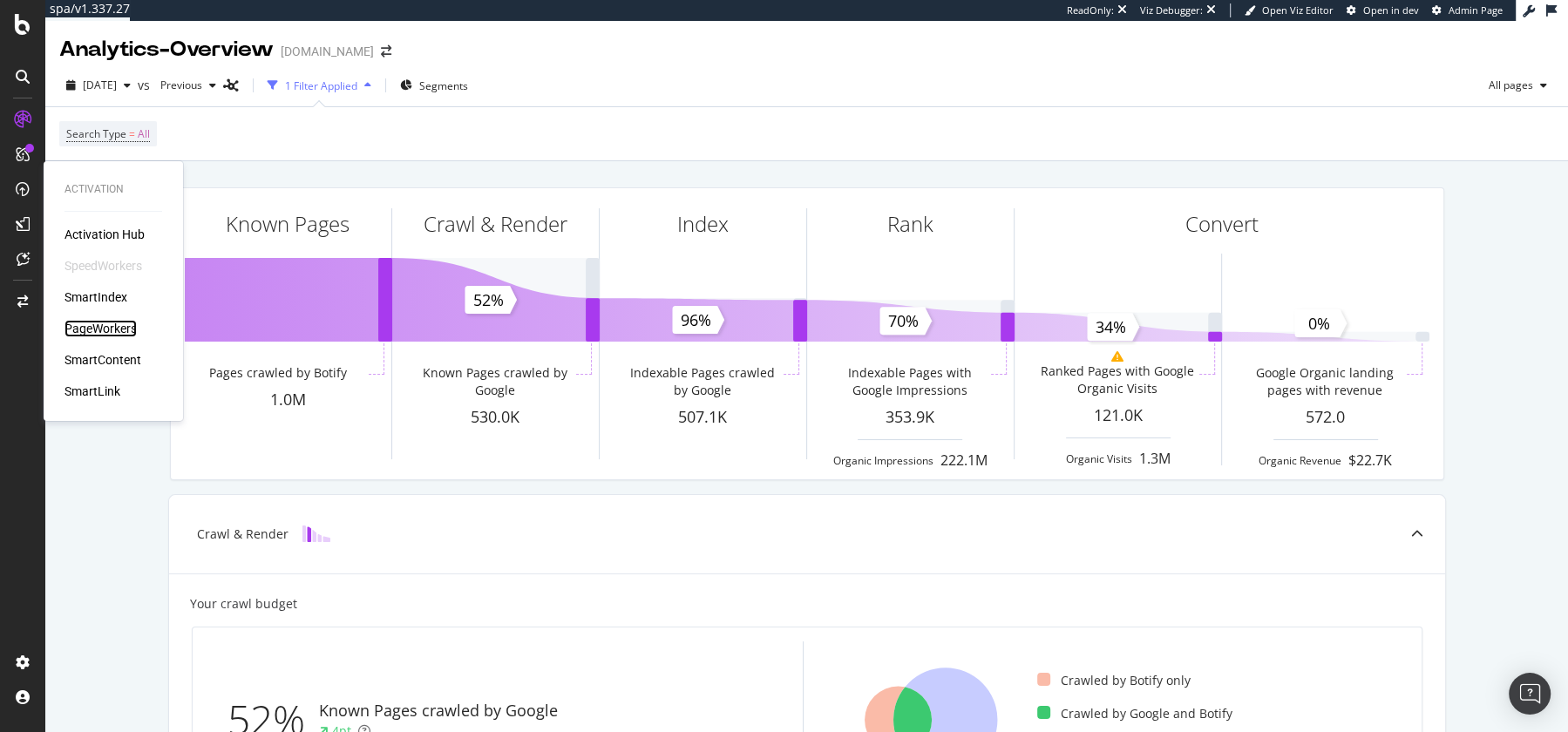
click at [109, 323] on div "PageWorkers" at bounding box center [101, 328] width 73 height 17
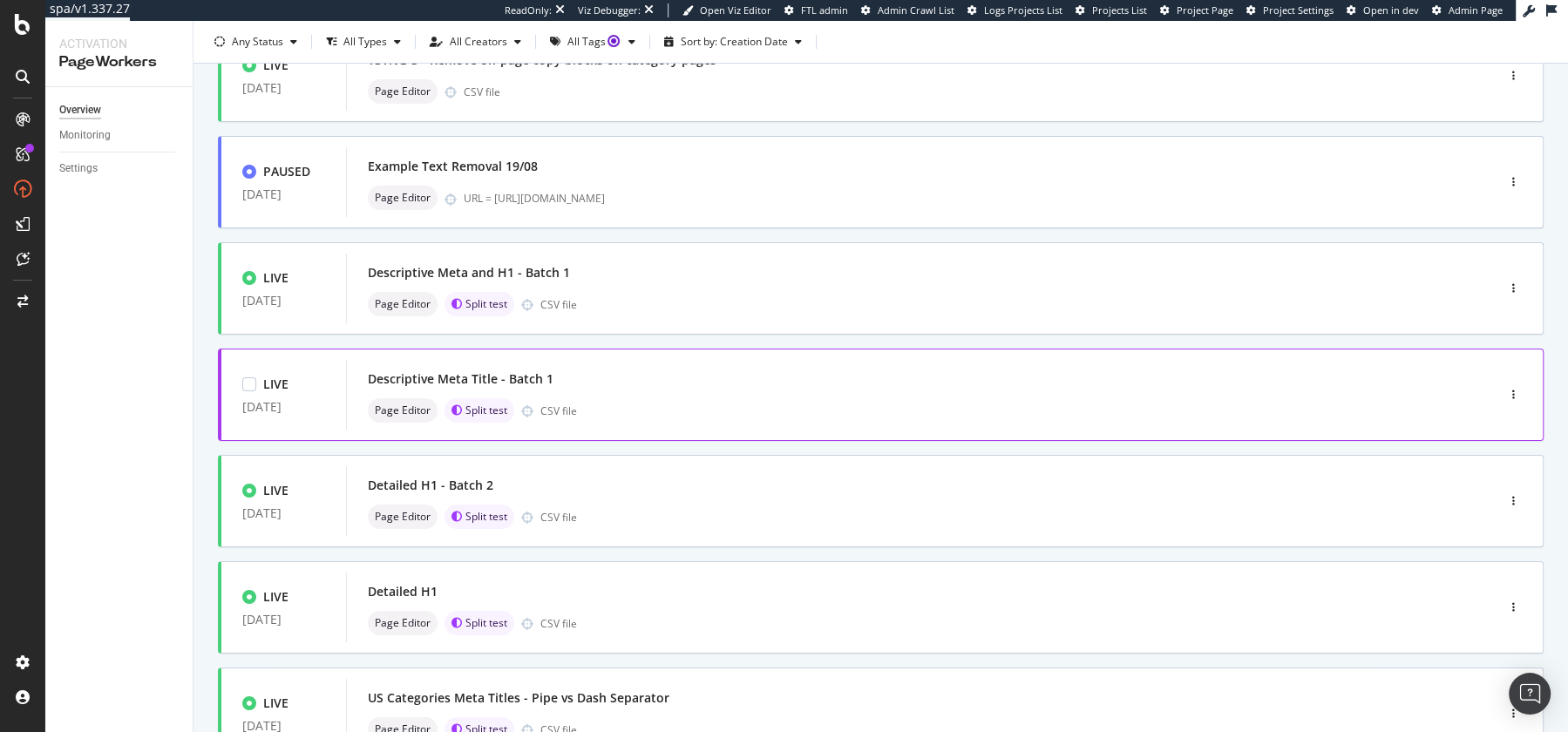
scroll to position [150, 0]
click at [665, 277] on div "Descriptive Meta and H1 - Batch 1" at bounding box center [894, 272] width 1053 height 24
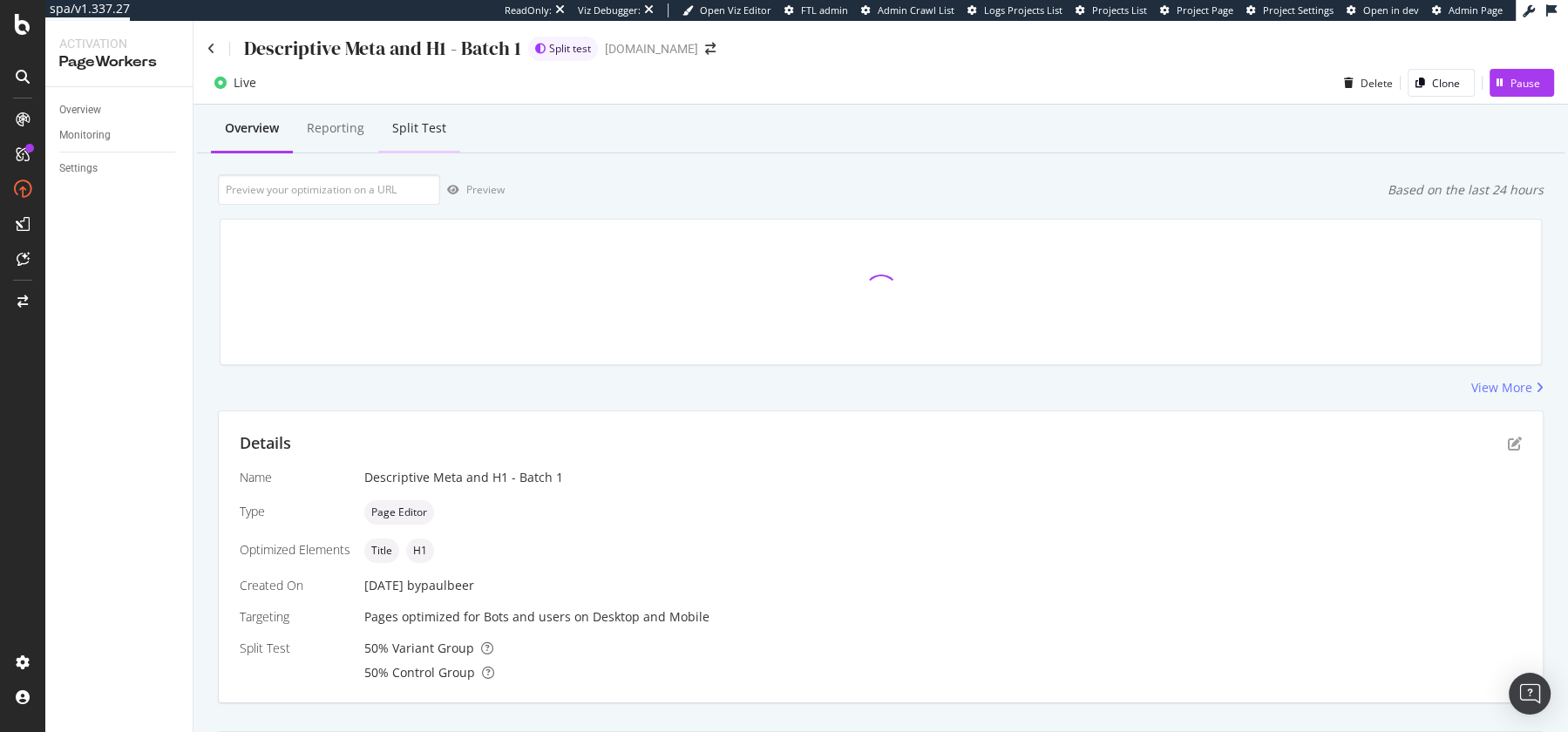
click at [408, 108] on div "Split Test" at bounding box center [420, 129] width 82 height 48
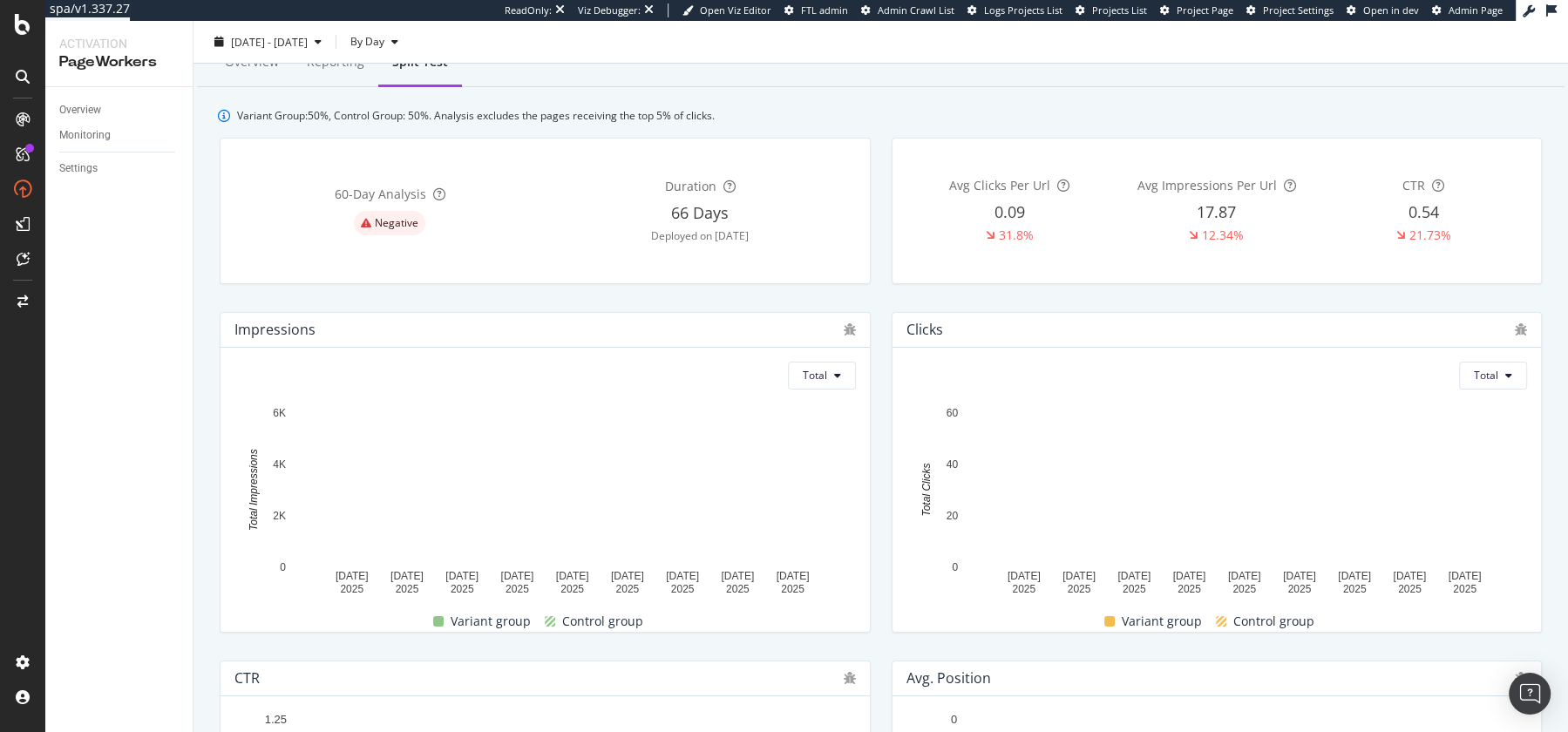
scroll to position [75, 0]
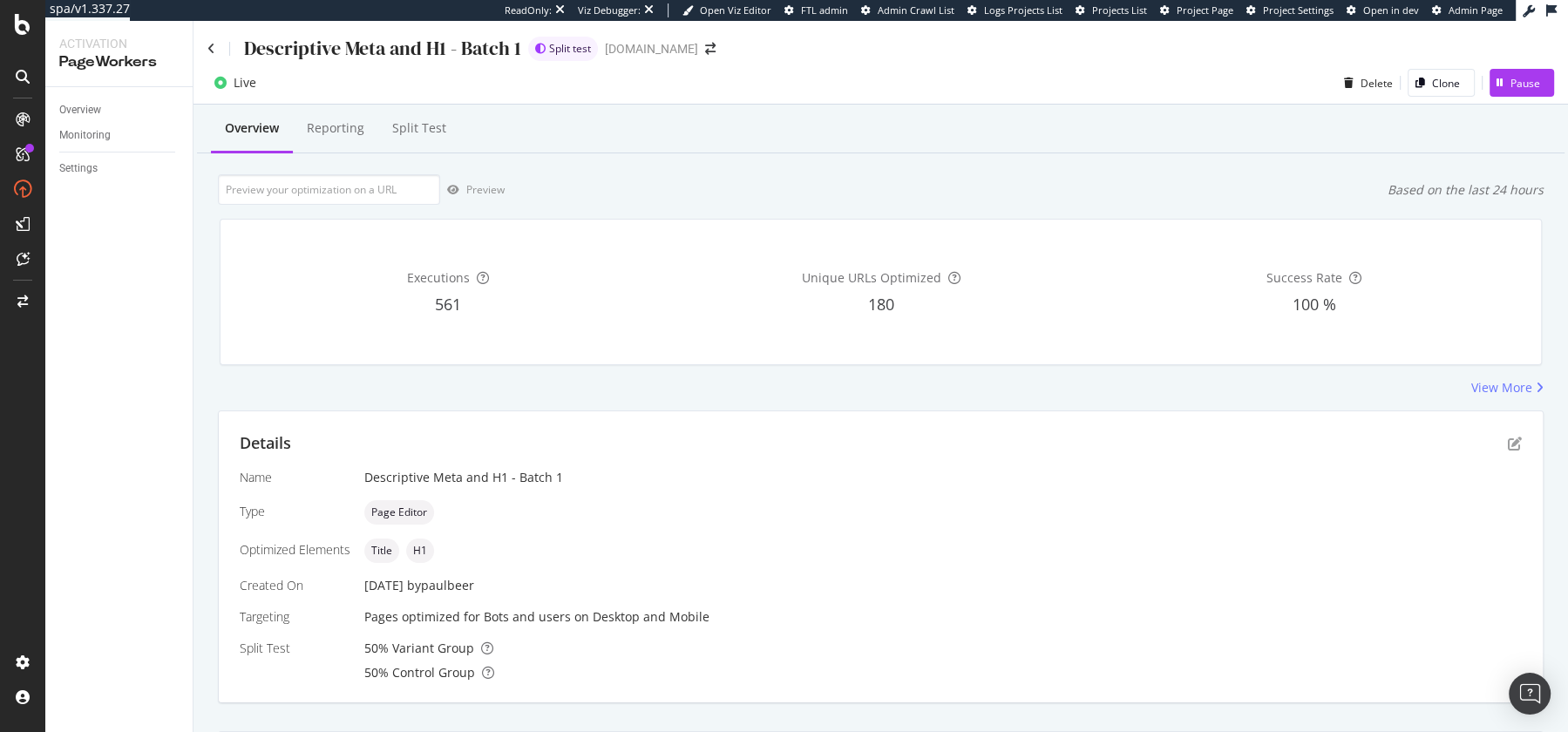
scroll to position [331, 0]
click at [203, 40] on div "Descriptive Meta and H1 - Batch 1 Split test twinkl.com" at bounding box center [880, 41] width 1374 height 41
click at [213, 45] on icon at bounding box center [211, 49] width 8 height 12
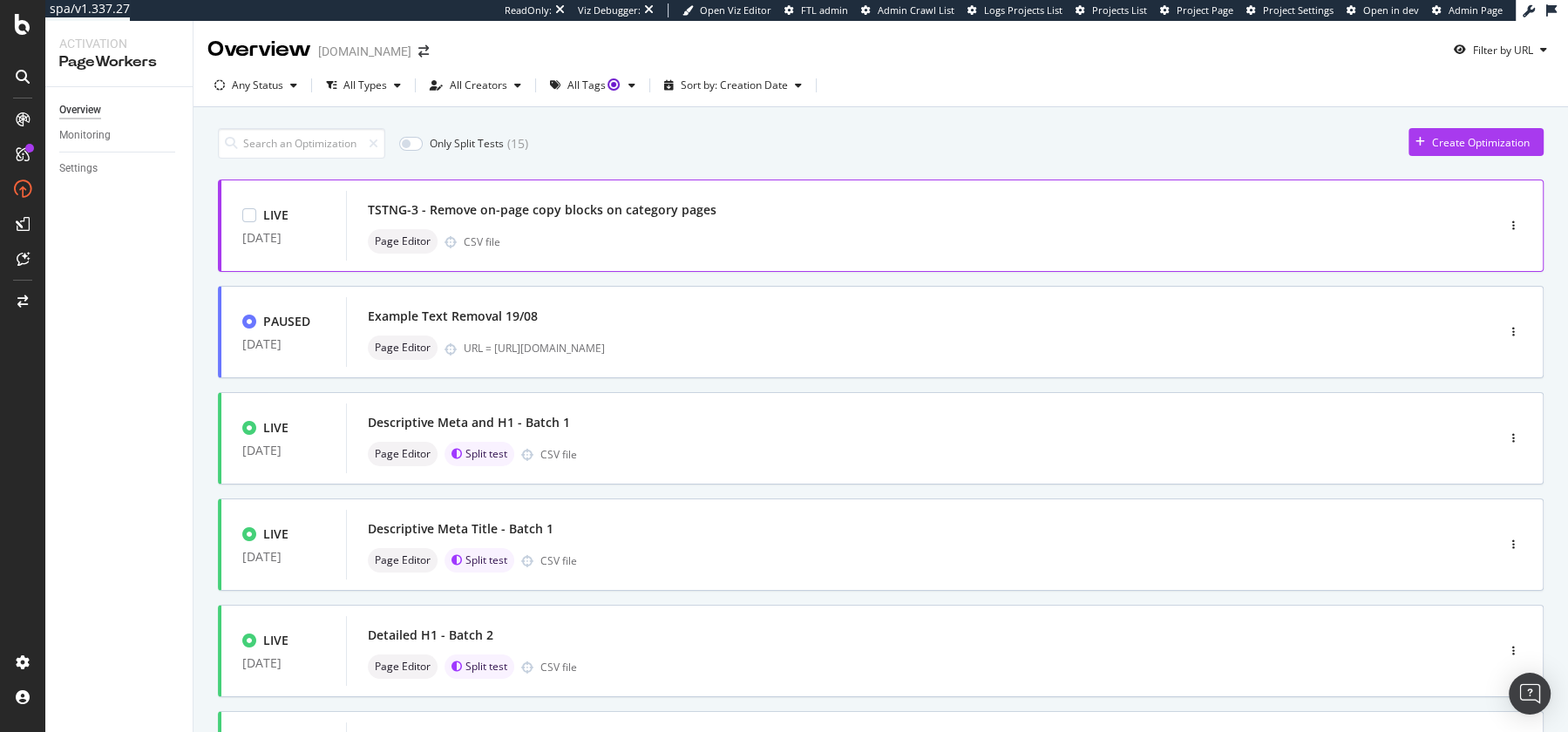
click at [684, 241] on div "Page Editor CSV file" at bounding box center [894, 241] width 1053 height 24
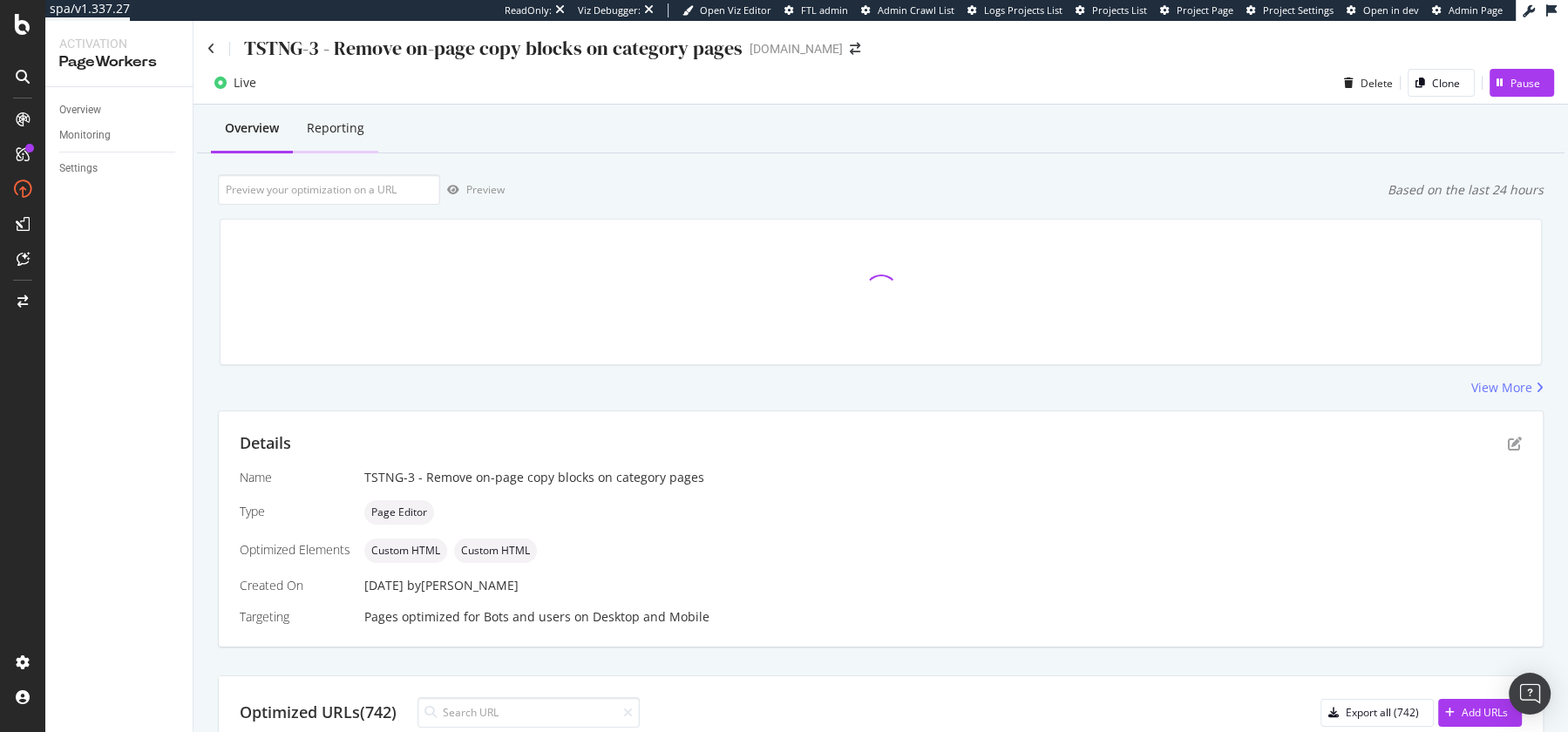
click at [318, 128] on div "Reporting" at bounding box center [336, 128] width 58 height 17
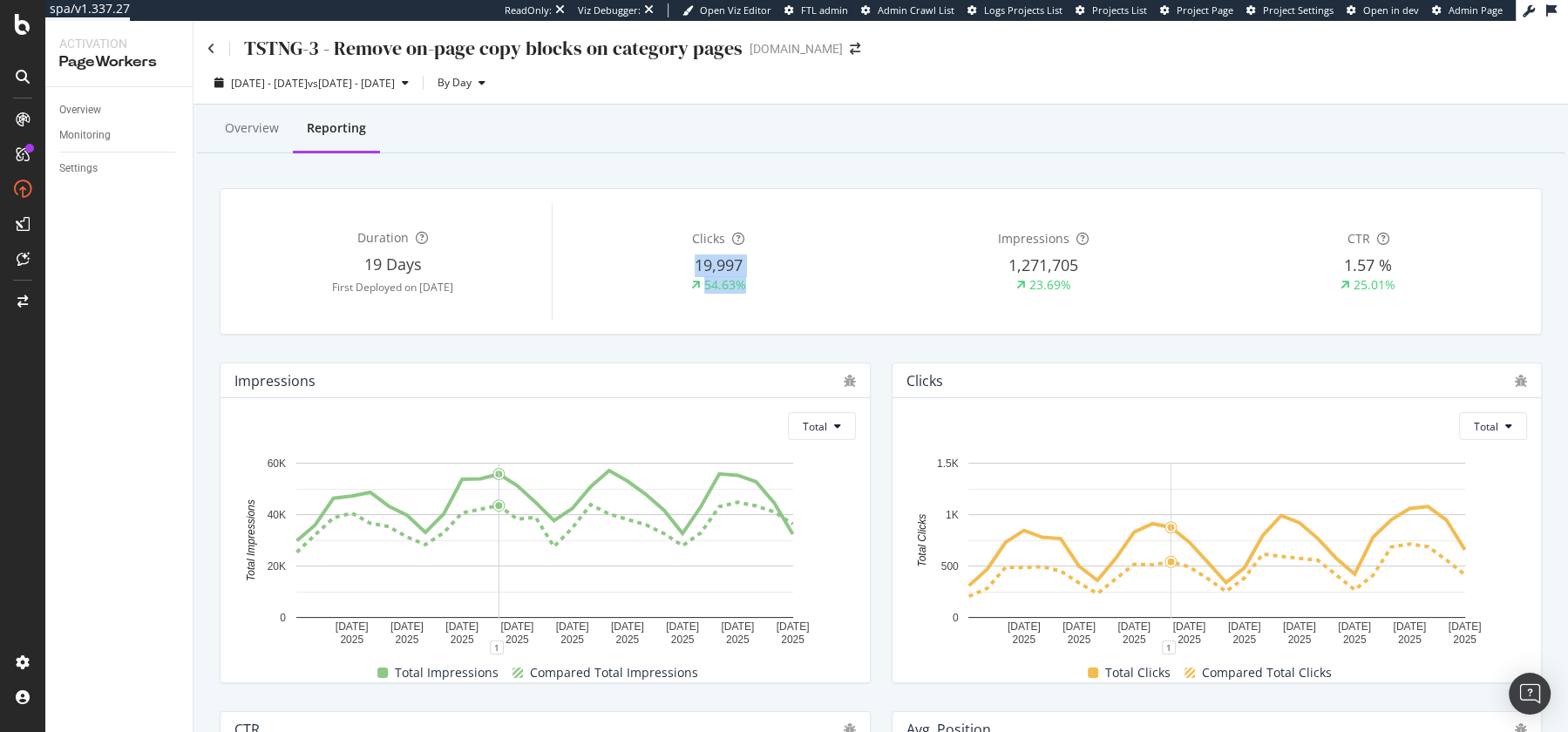
drag, startPoint x: 711, startPoint y: 263, endPoint x: 823, endPoint y: 310, distance: 121.5
click at [823, 309] on div "Clicks 19,997 54.63%" at bounding box center [718, 261] width 318 height 117
click at [993, 271] on div "1,271,705" at bounding box center [1044, 266] width 318 height 23
drag, startPoint x: 987, startPoint y: 271, endPoint x: 997, endPoint y: 271, distance: 10.0
click at [992, 271] on div "1,271,705" at bounding box center [1044, 266] width 318 height 23
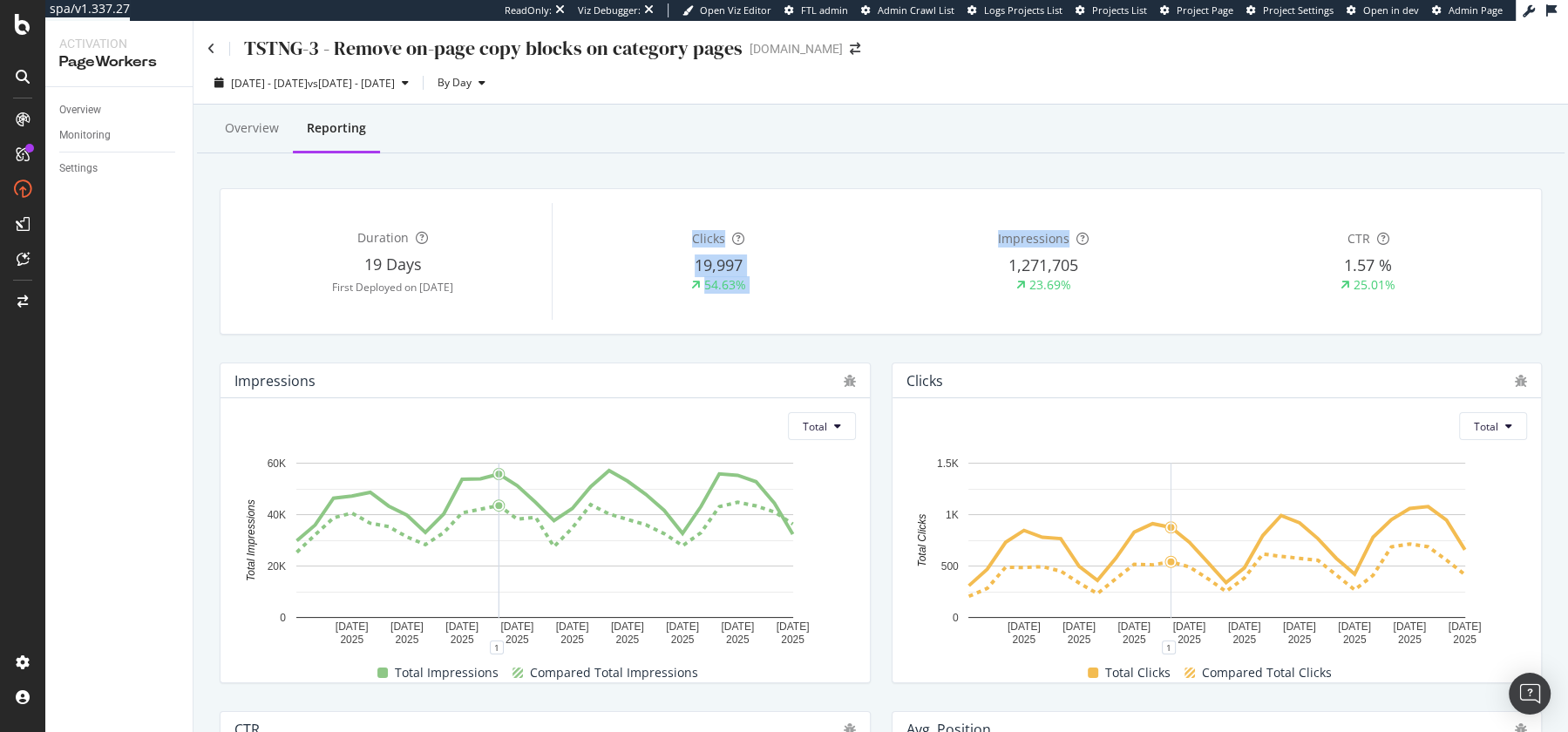
drag, startPoint x: 597, startPoint y: 205, endPoint x: 958, endPoint y: 276, distance: 367.9
click at [954, 279] on div "Duration 19 Days First Deployed on 2025 Aug. 27th Clicks 19,997 54.63% Impressi…" at bounding box center [880, 261] width 1293 height 117
click at [933, 284] on div "23.69%" at bounding box center [1044, 285] width 318 height 17
click at [211, 45] on icon at bounding box center [211, 49] width 8 height 12
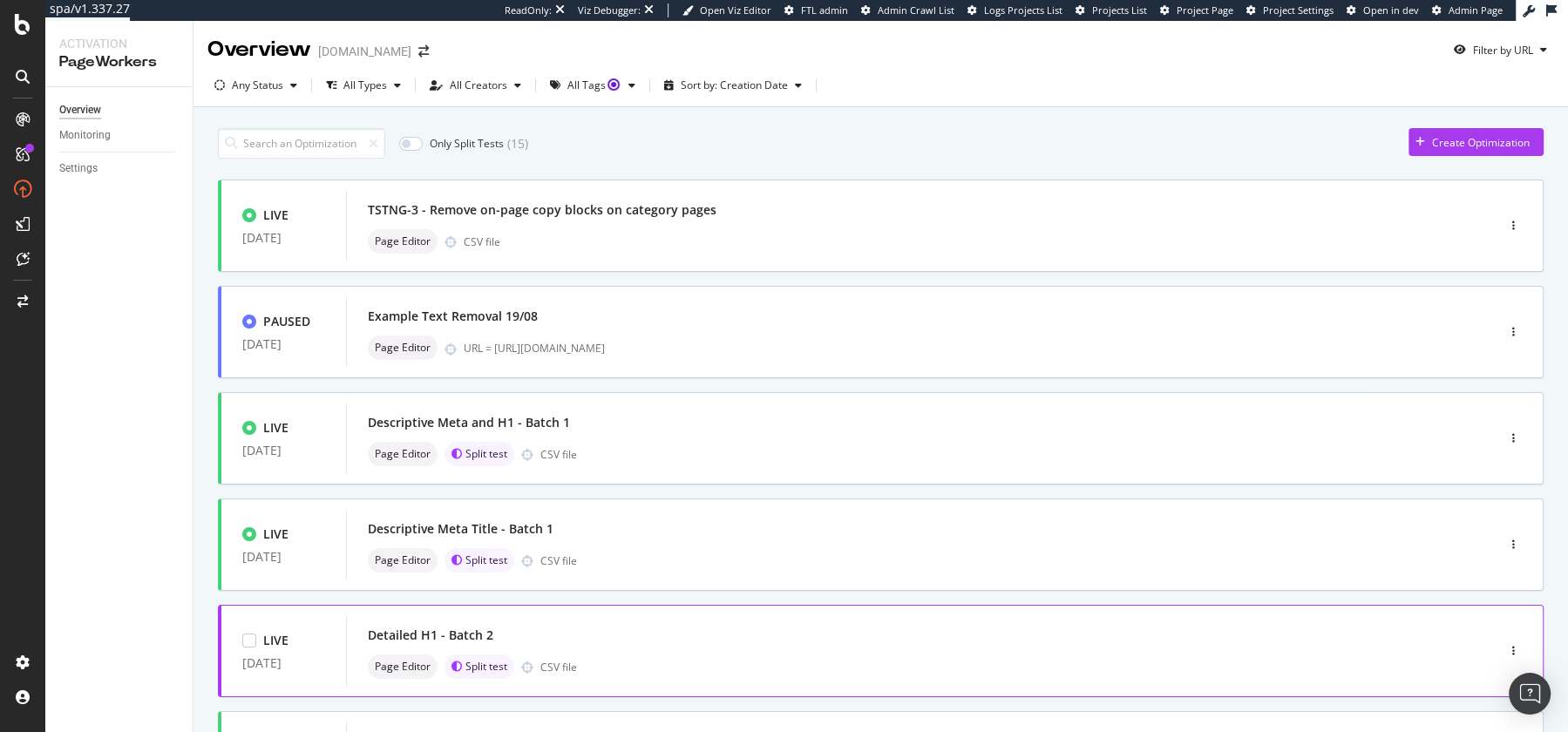
scroll to position [299, 0]
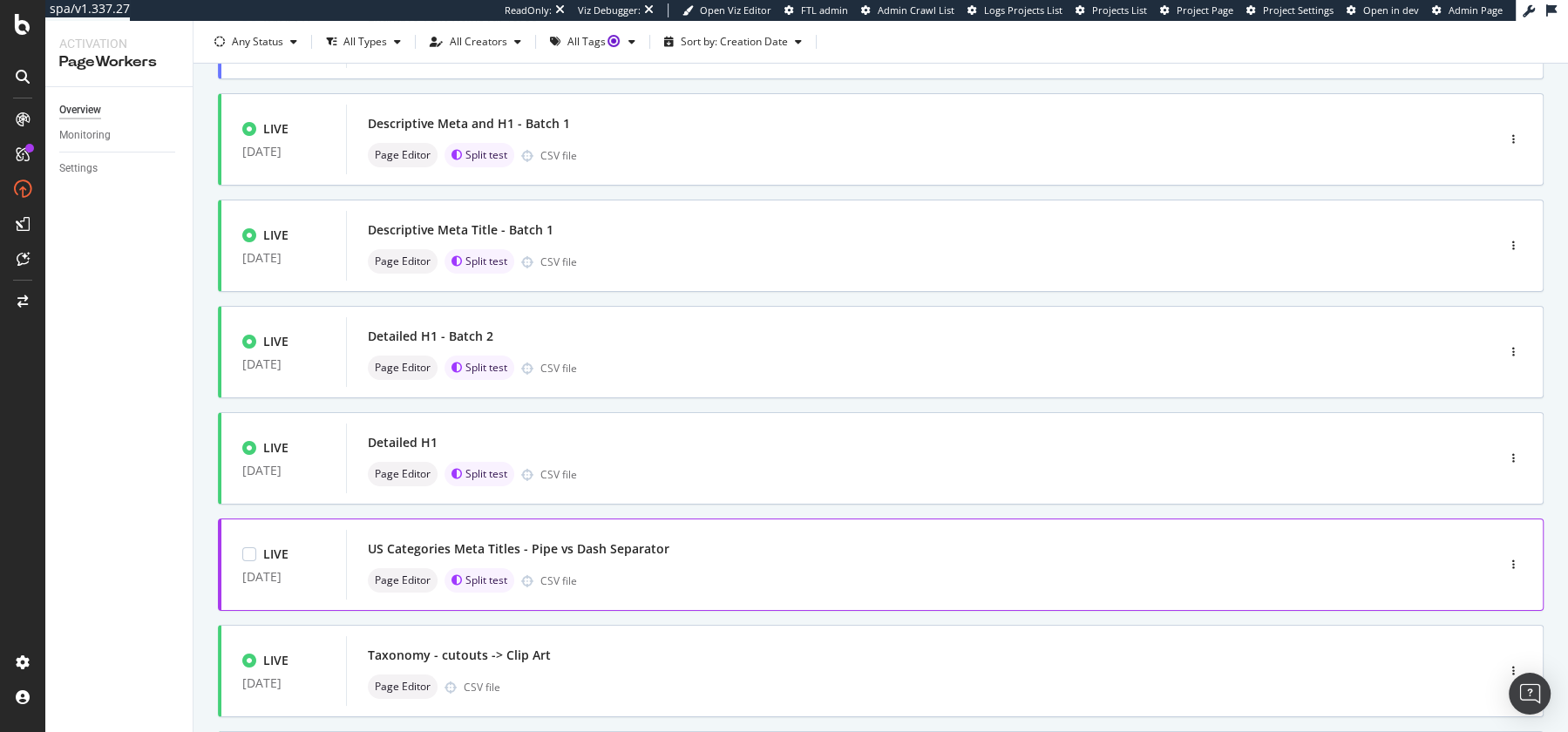
click at [740, 559] on div "US Categories Meta Titles - Pipe vs Dash Separator Page Editor Split test CSV f…" at bounding box center [894, 564] width 1053 height 56
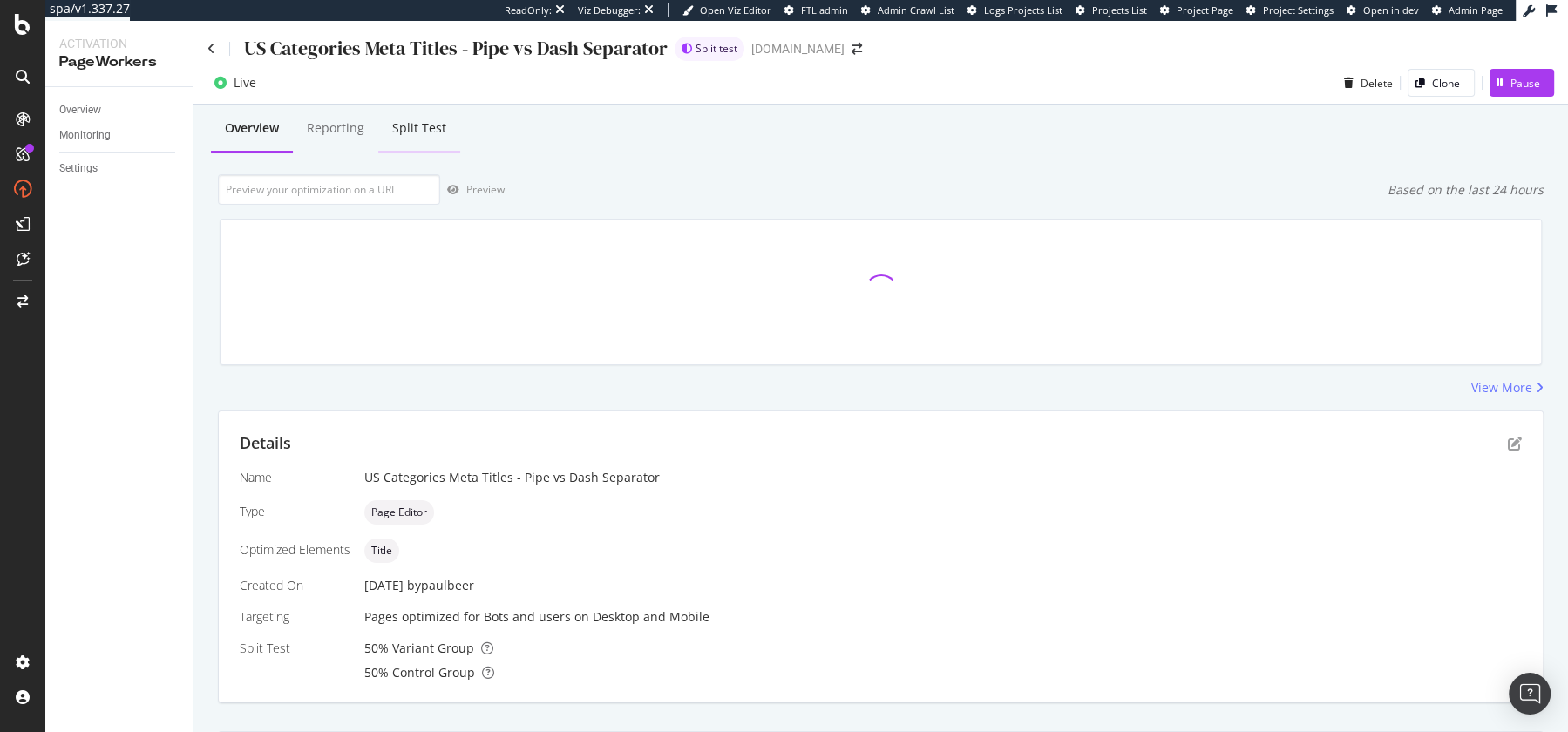
click at [409, 133] on div "Split Test" at bounding box center [420, 128] width 54 height 17
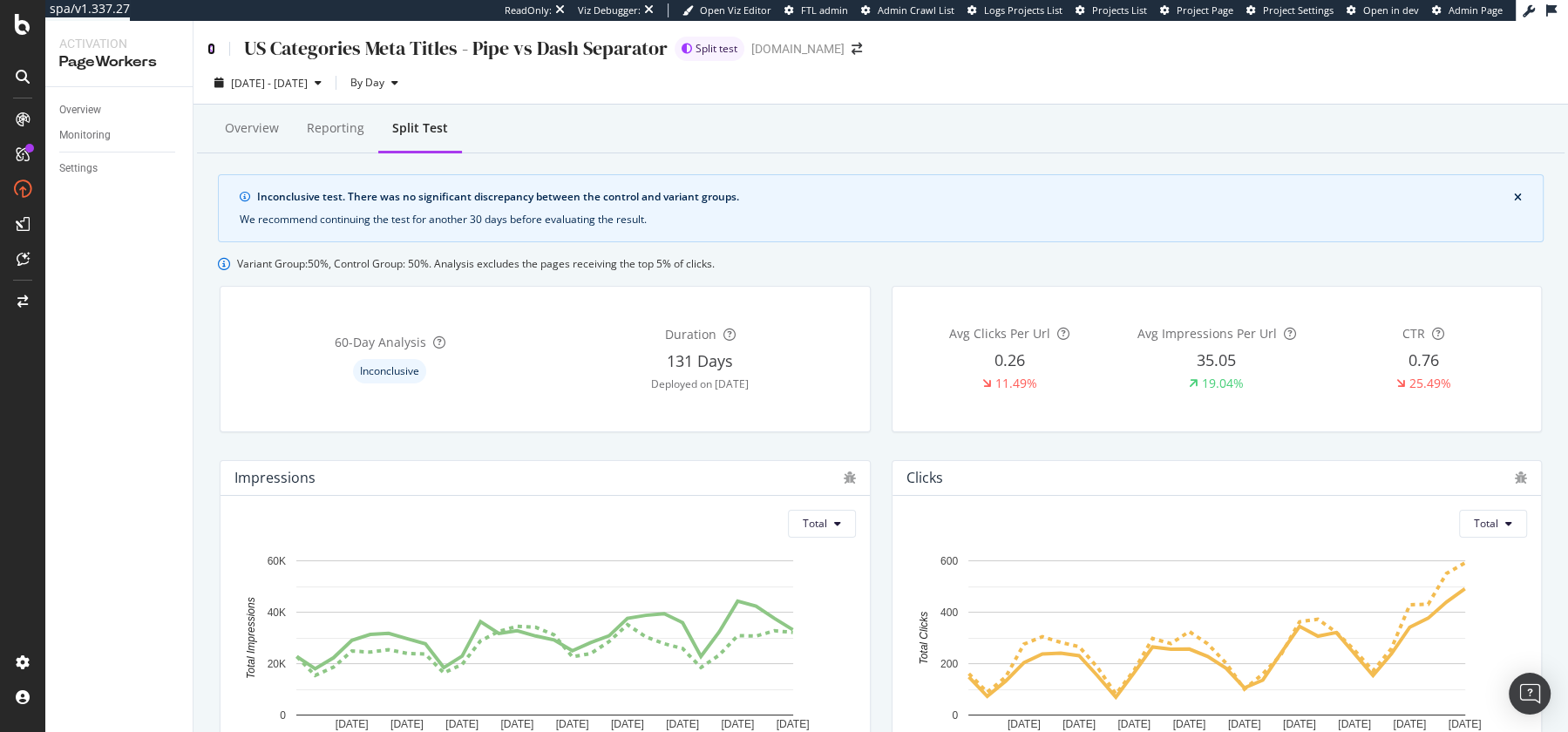
click at [210, 53] on icon at bounding box center [211, 49] width 8 height 12
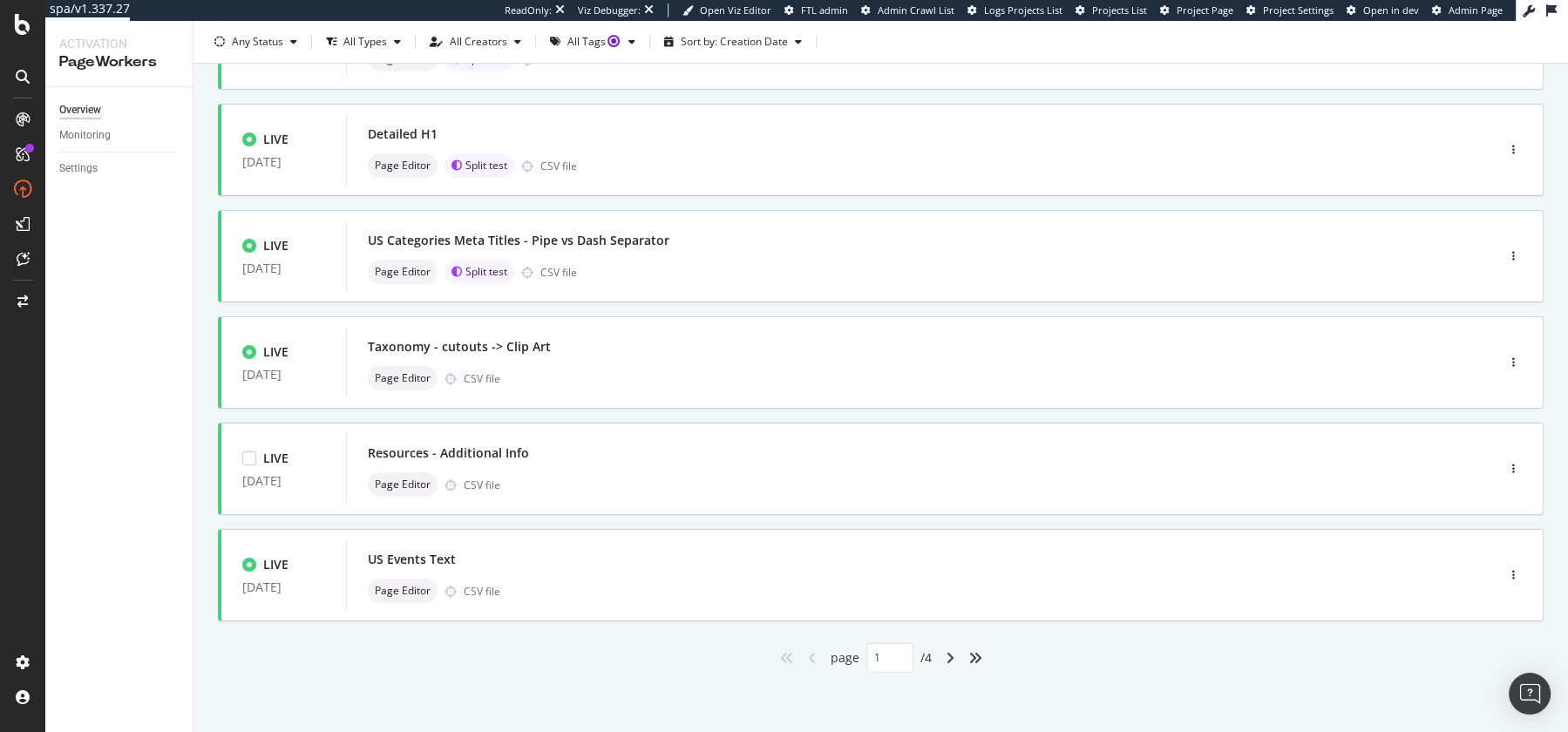
scroll to position [606, 0]
click at [622, 487] on div "Page Editor CSV file" at bounding box center [894, 485] width 1053 height 24
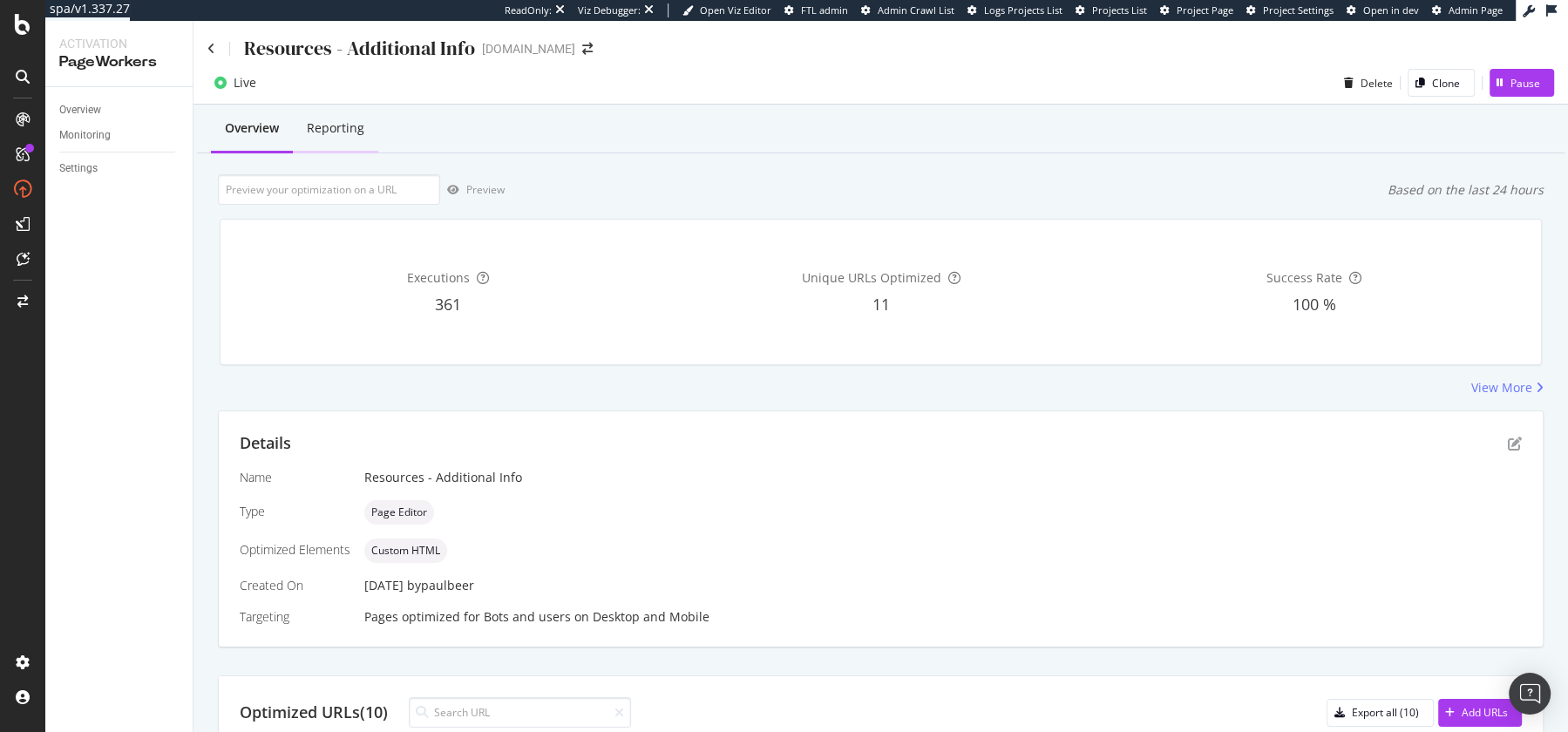
click at [334, 127] on div "Reporting" at bounding box center [336, 128] width 58 height 17
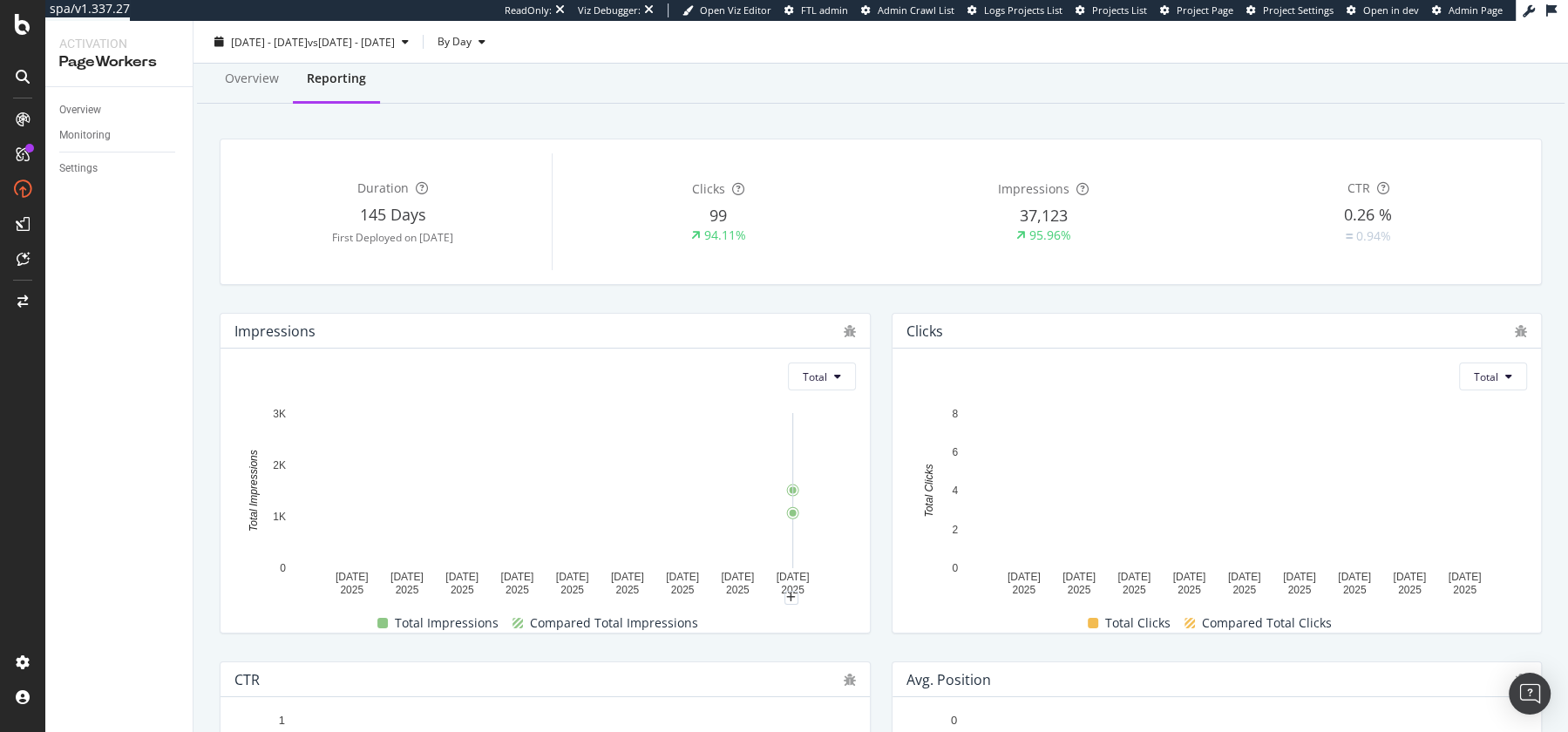
scroll to position [74, 0]
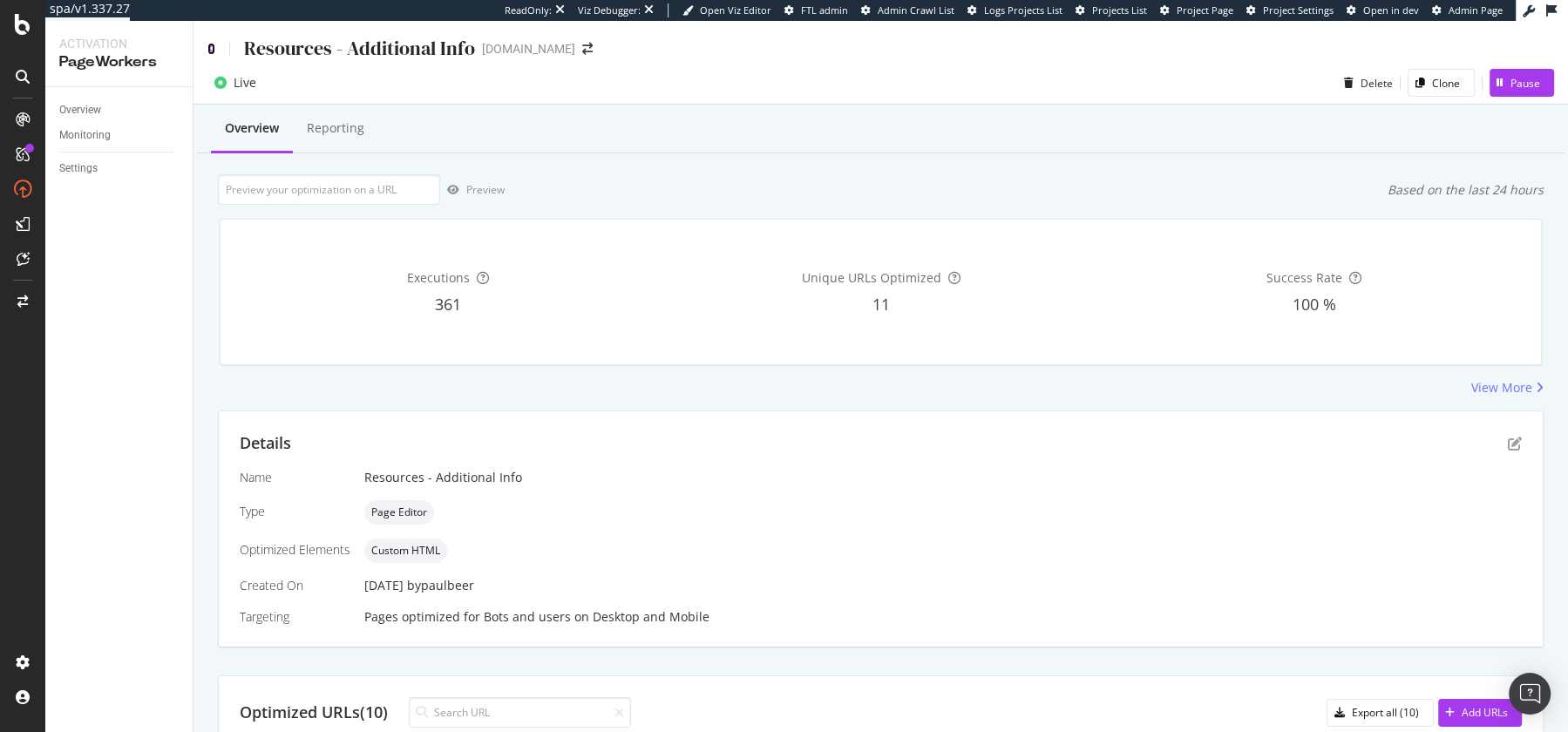
click at [212, 50] on icon at bounding box center [211, 49] width 8 height 12
